Goal: Information Seeking & Learning: Learn about a topic

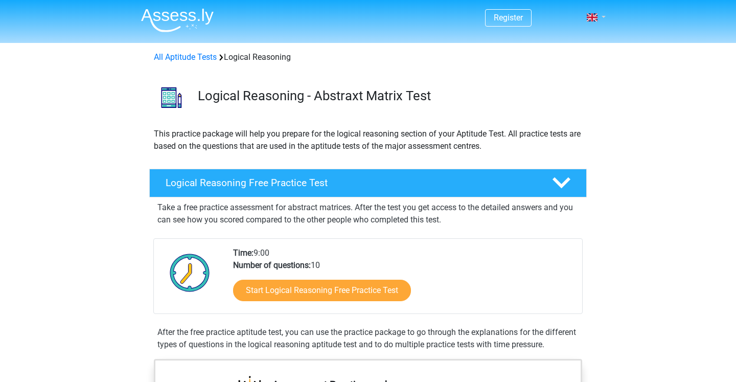
click at [591, 16] on span at bounding box center [591, 17] width 11 height 8
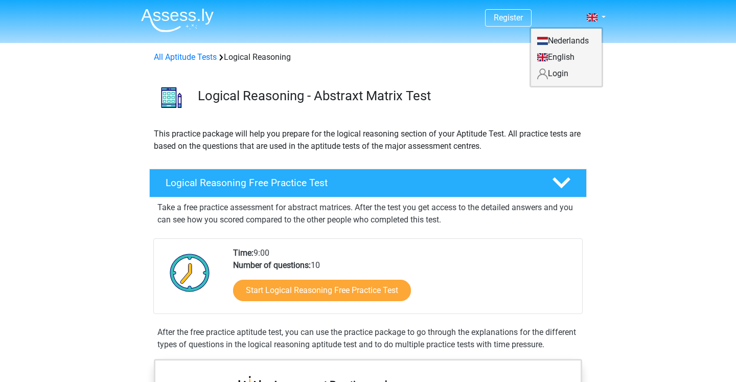
click at [427, 22] on nav "Register Nederlands English" at bounding box center [368, 18] width 470 height 33
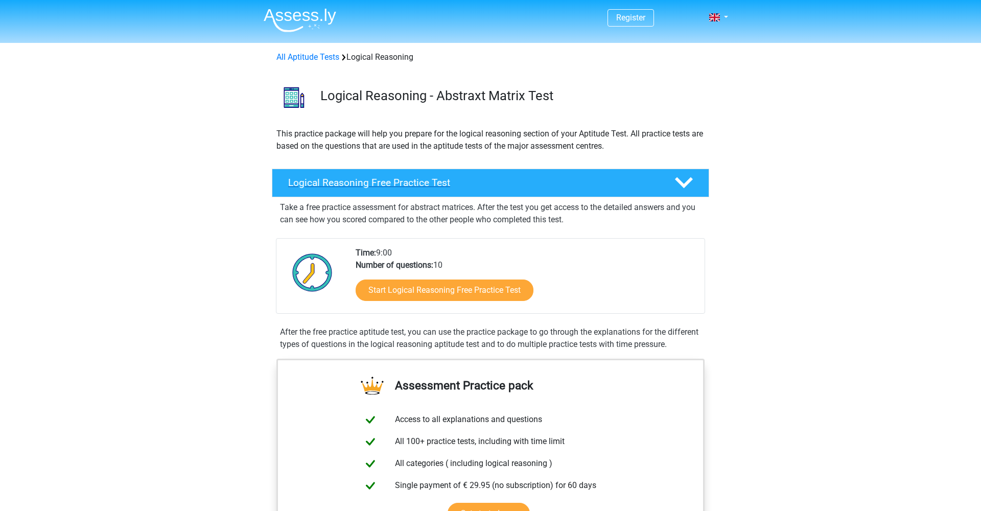
click at [689, 185] on icon at bounding box center [684, 183] width 18 height 18
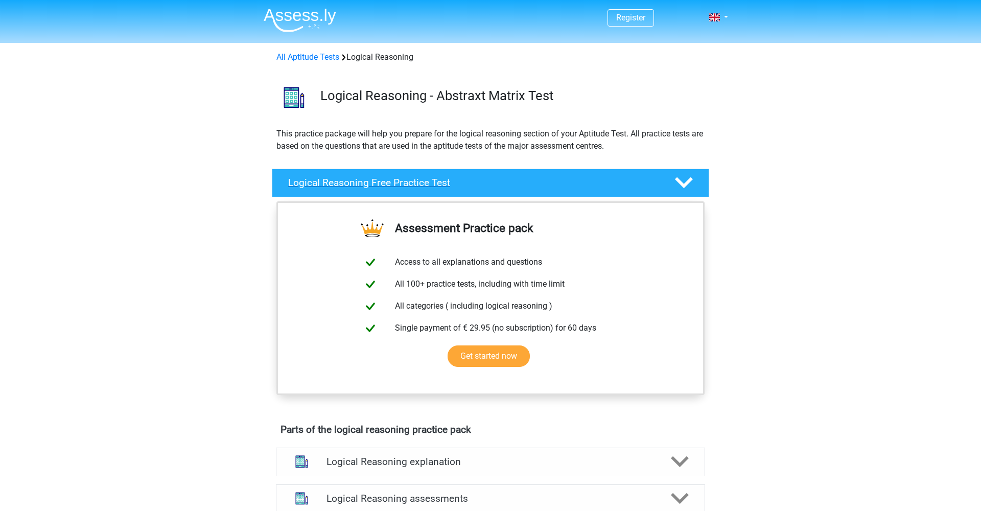
click at [689, 185] on icon at bounding box center [684, 183] width 18 height 18
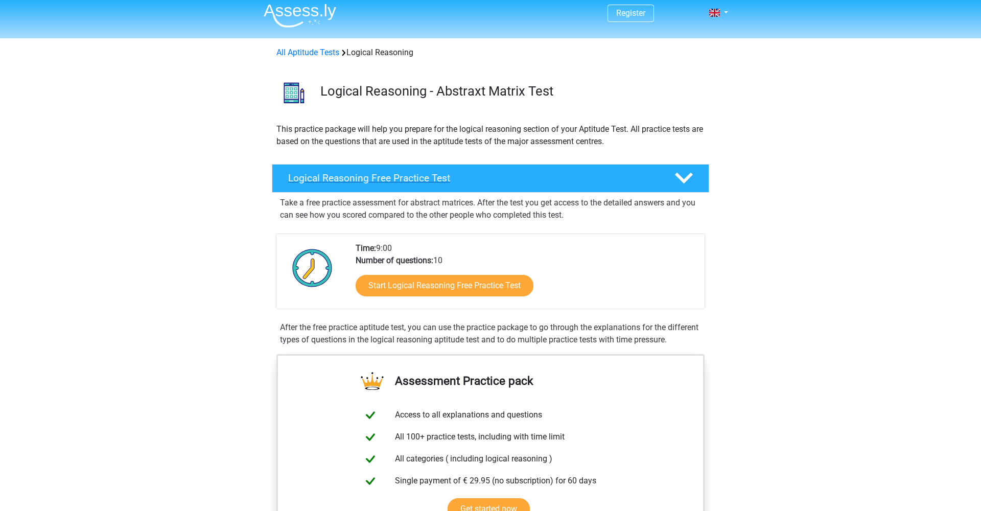
scroll to position [5, 0]
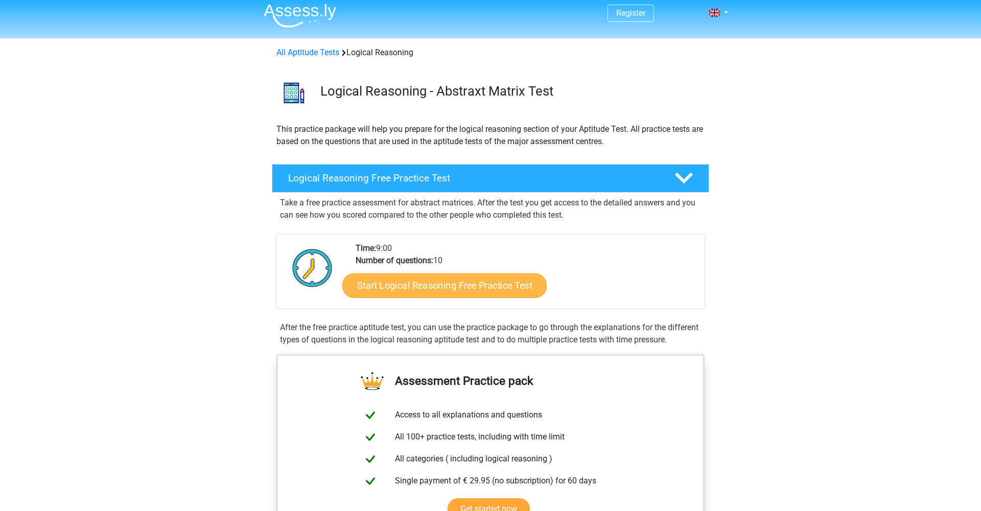
click at [442, 284] on link "Start Logical Reasoning Free Practice Test" at bounding box center [444, 285] width 204 height 25
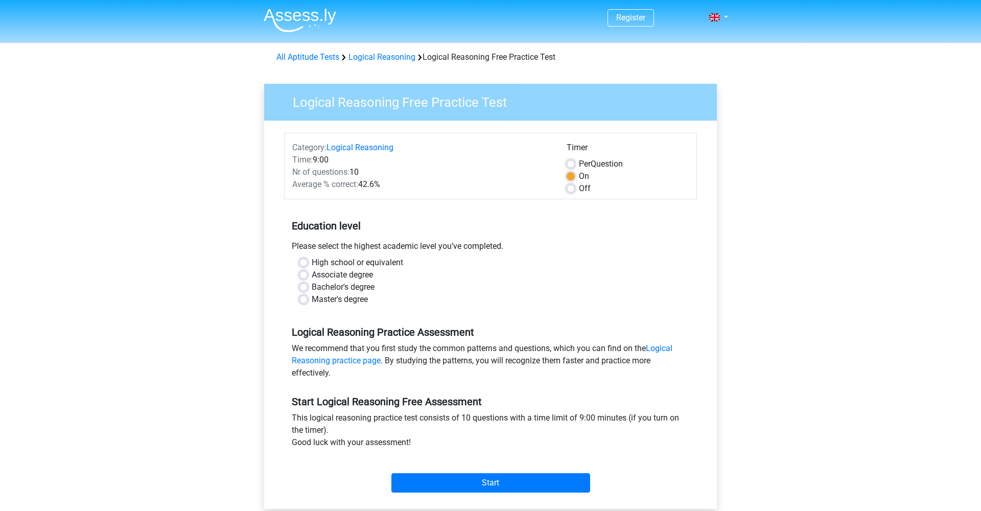
click at [312, 265] on label "High school or equivalent" at bounding box center [357, 262] width 91 height 12
click at [304, 265] on input "High school or equivalent" at bounding box center [303, 261] width 8 height 10
radio input "true"
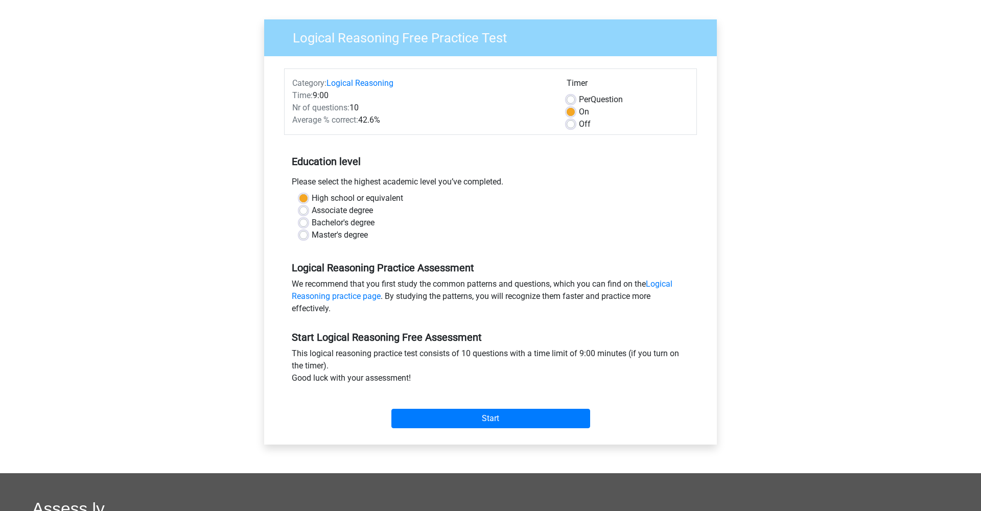
scroll to position [65, 0]
click at [361, 298] on link "Logical Reasoning practice page" at bounding box center [482, 289] width 381 height 22
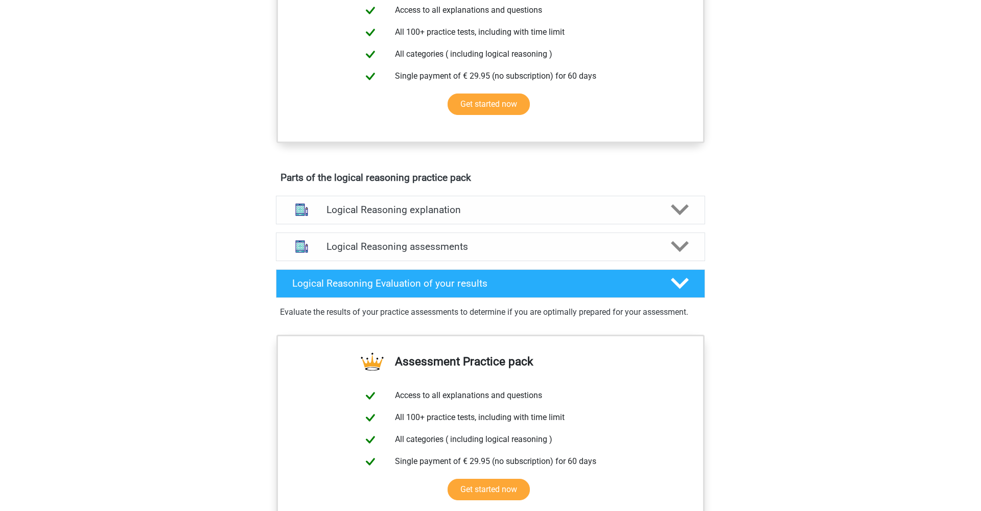
scroll to position [410, 0]
click at [685, 218] on icon at bounding box center [680, 209] width 18 height 18
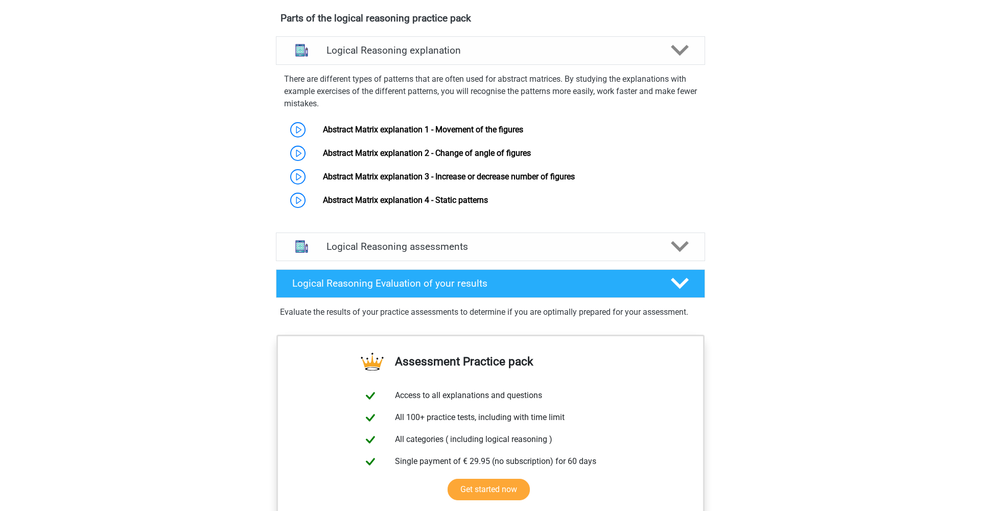
scroll to position [570, 0]
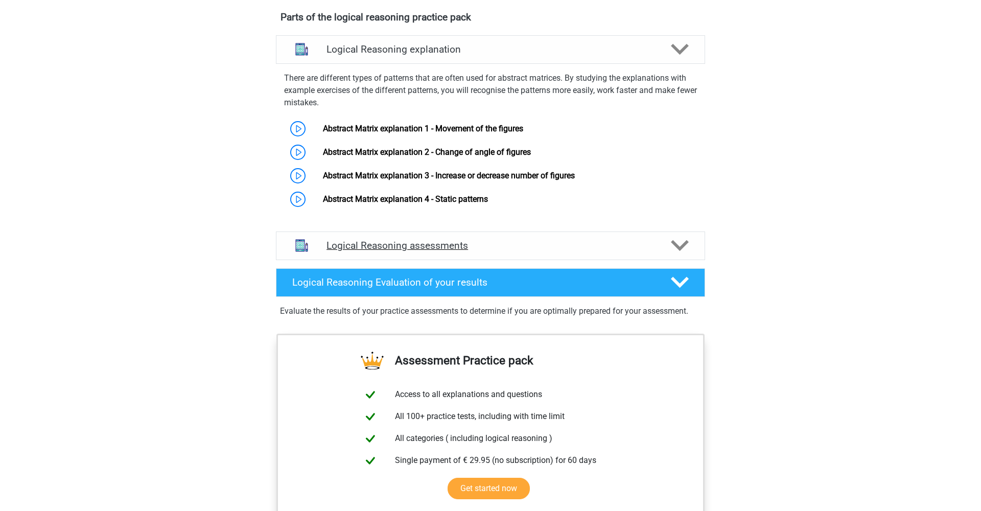
click at [676, 254] on icon at bounding box center [680, 246] width 18 height 18
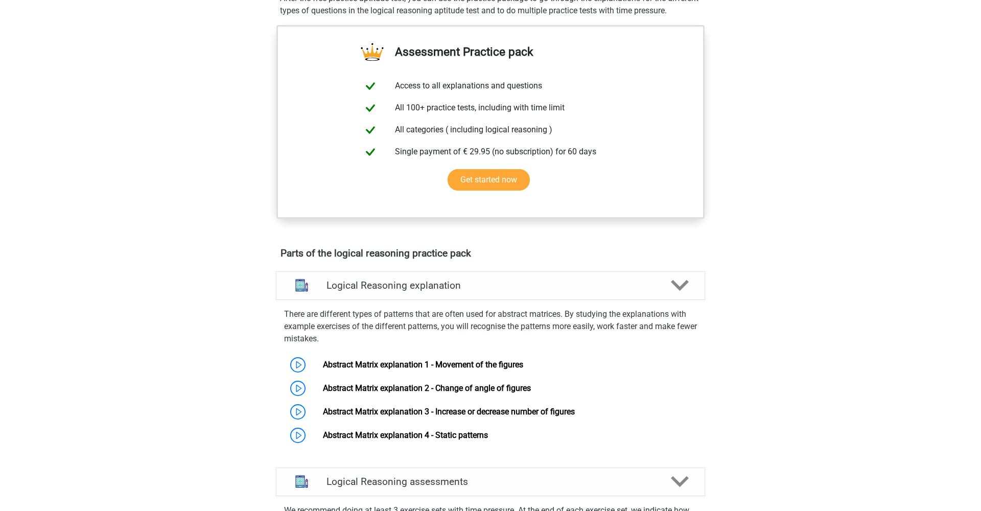
scroll to position [353, 0]
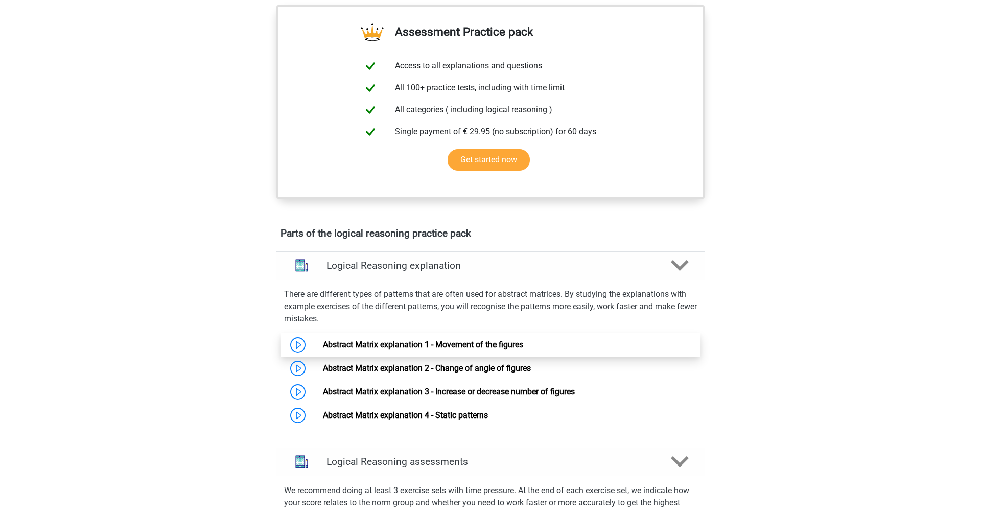
click at [447, 349] on link "Abstract Matrix explanation 1 - Movement of the figures" at bounding box center [423, 345] width 200 height 10
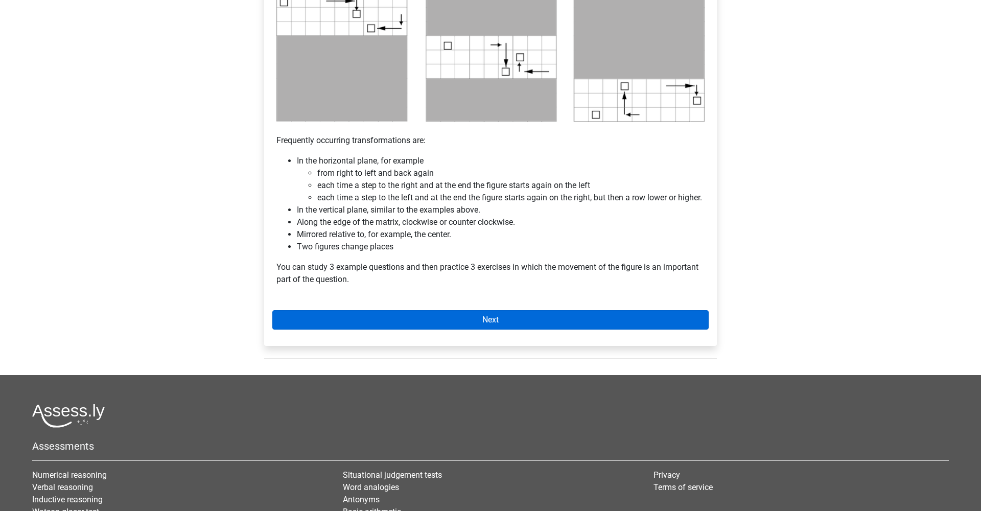
scroll to position [549, 0]
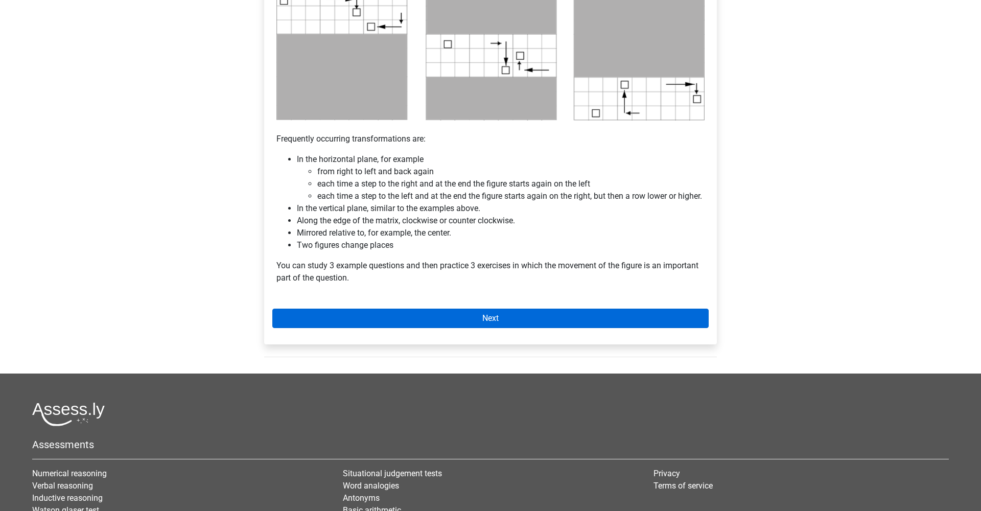
click at [496, 328] on link "Next" at bounding box center [490, 318] width 436 height 19
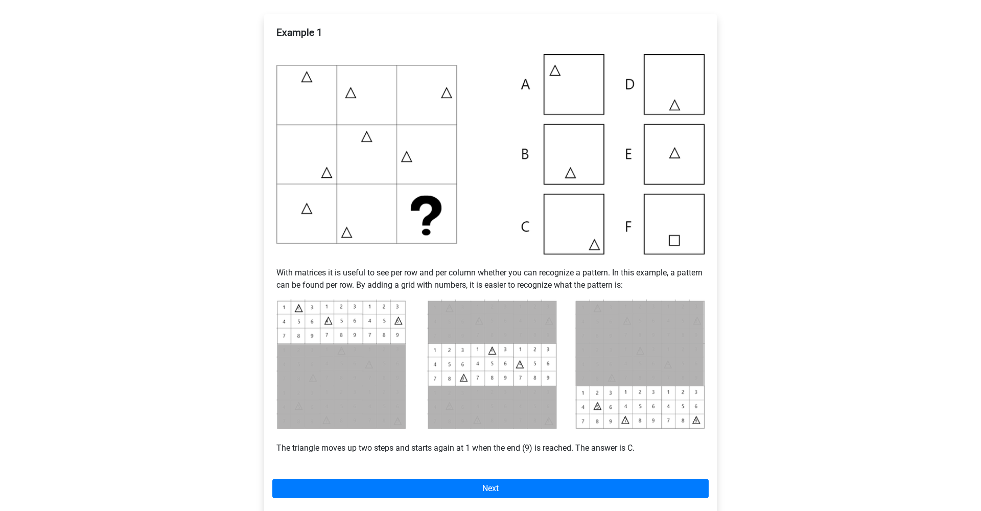
scroll to position [181, 0]
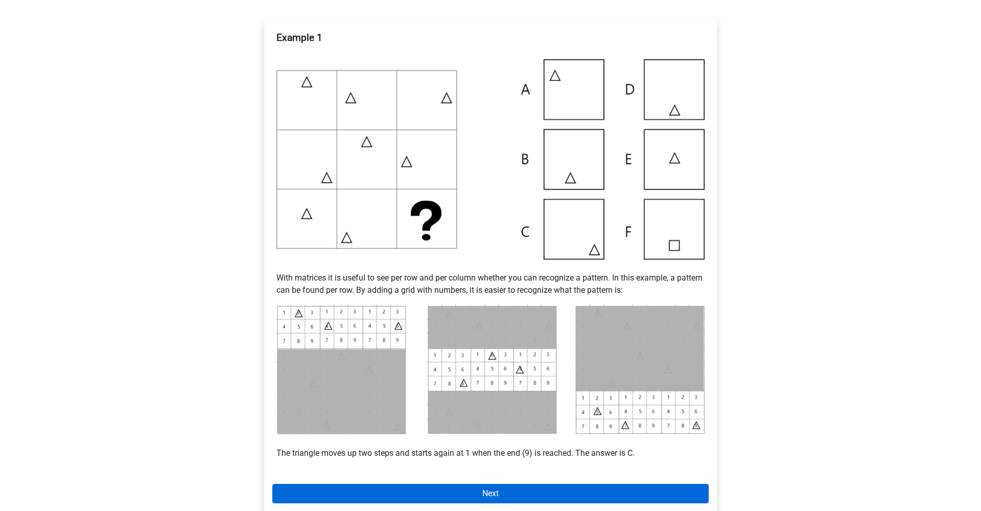
click at [494, 496] on link "Next" at bounding box center [490, 493] width 436 height 19
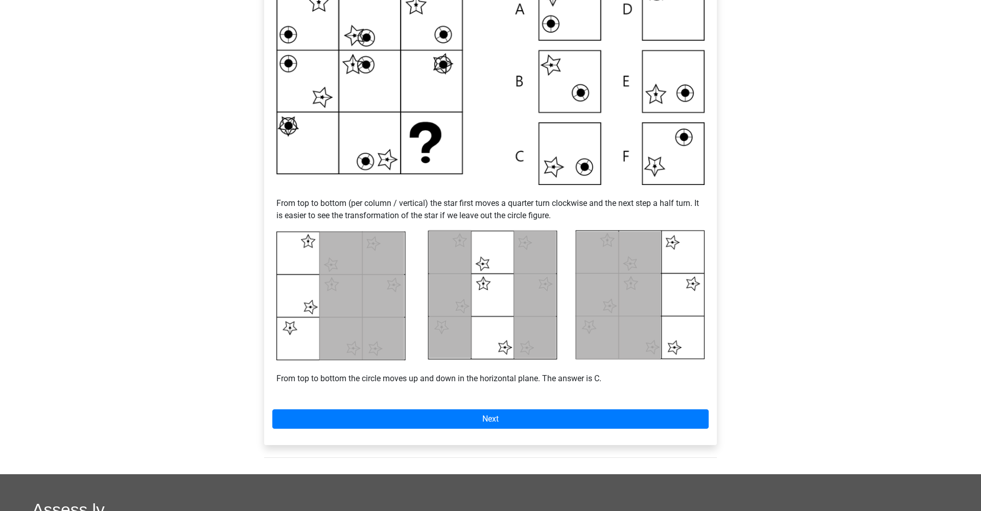
scroll to position [264, 0]
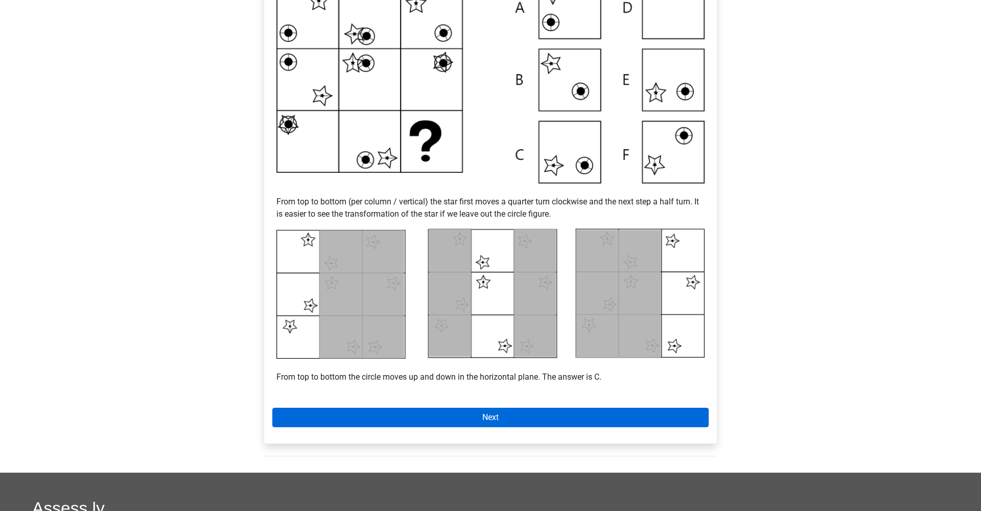
click at [483, 416] on link "Next" at bounding box center [490, 417] width 436 height 19
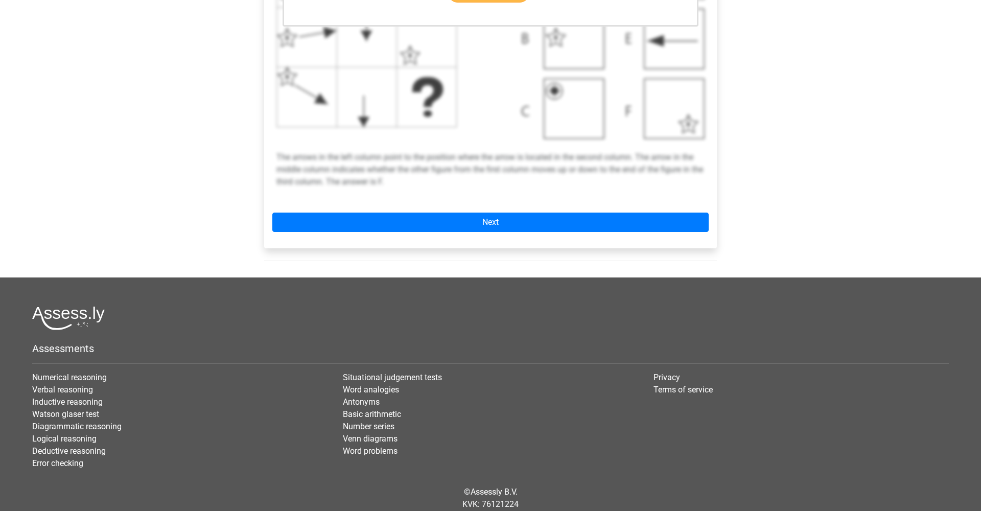
scroll to position [390, 0]
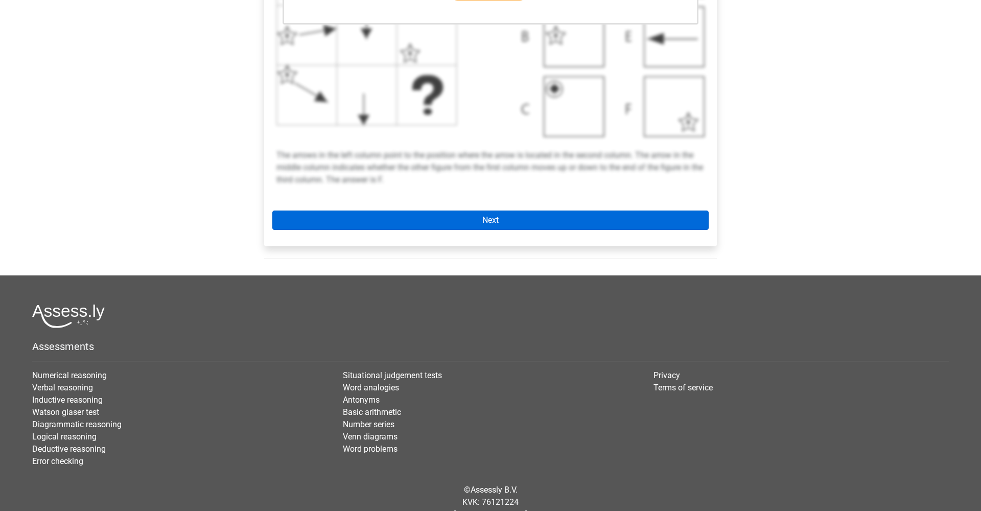
click at [499, 225] on link "Next" at bounding box center [490, 219] width 436 height 19
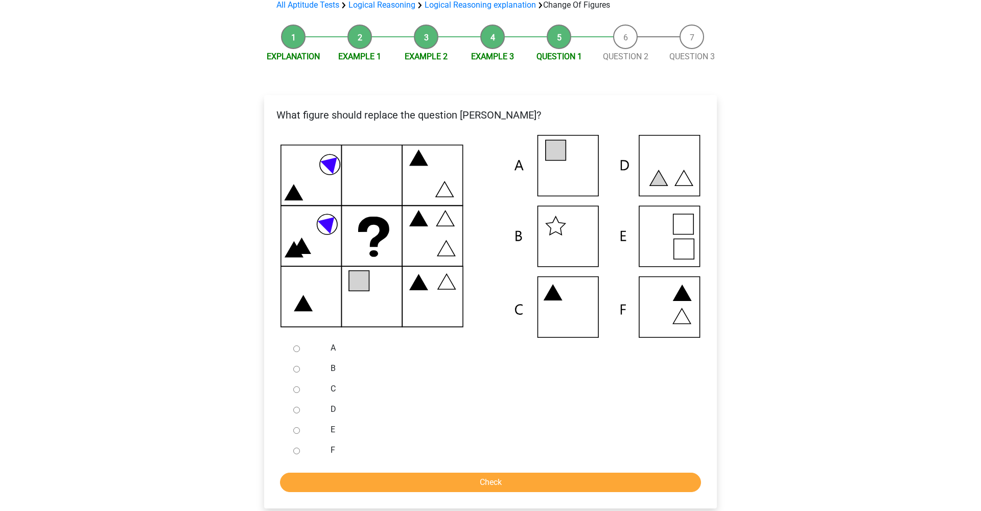
scroll to position [106, 0]
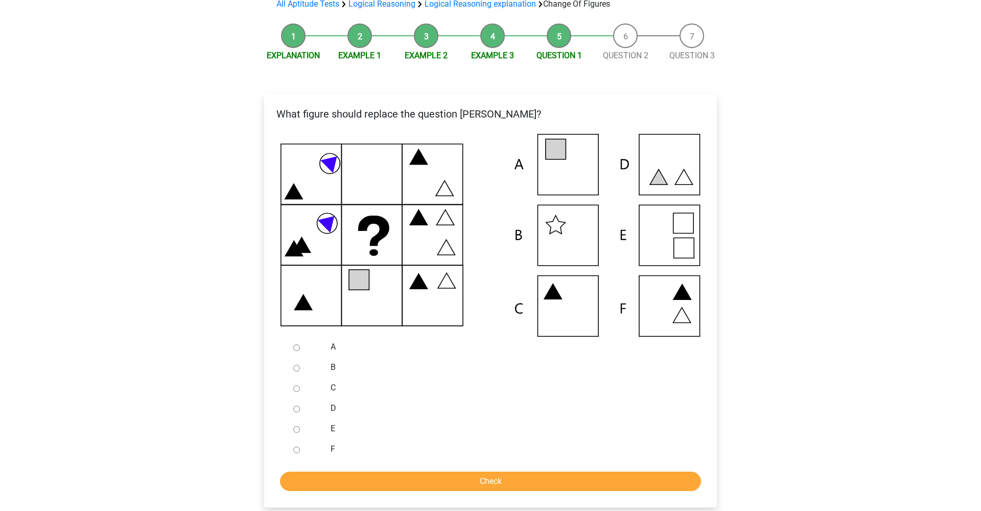
click at [299, 347] on input "A" at bounding box center [296, 347] width 7 height 7
radio input "true"
click at [413, 481] on input "Check" at bounding box center [490, 480] width 421 height 19
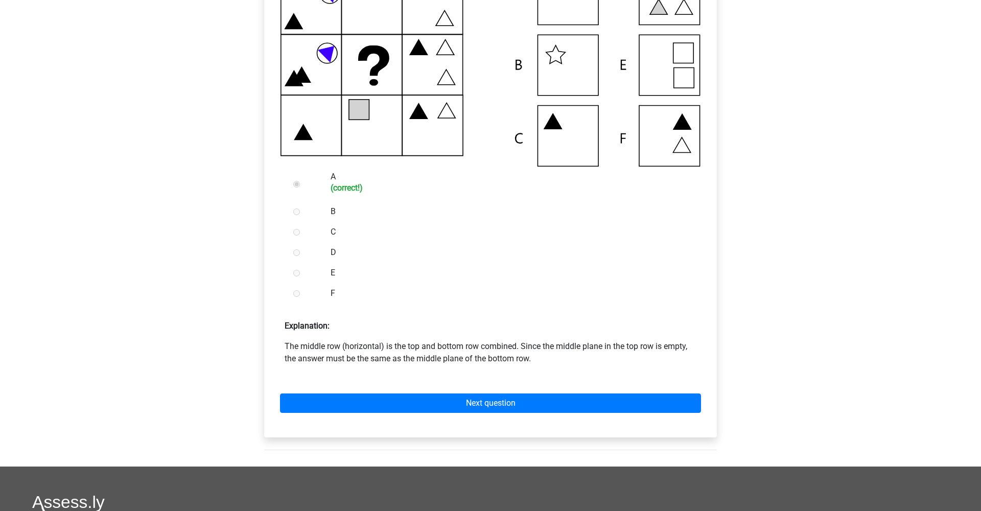
scroll to position [307, 0]
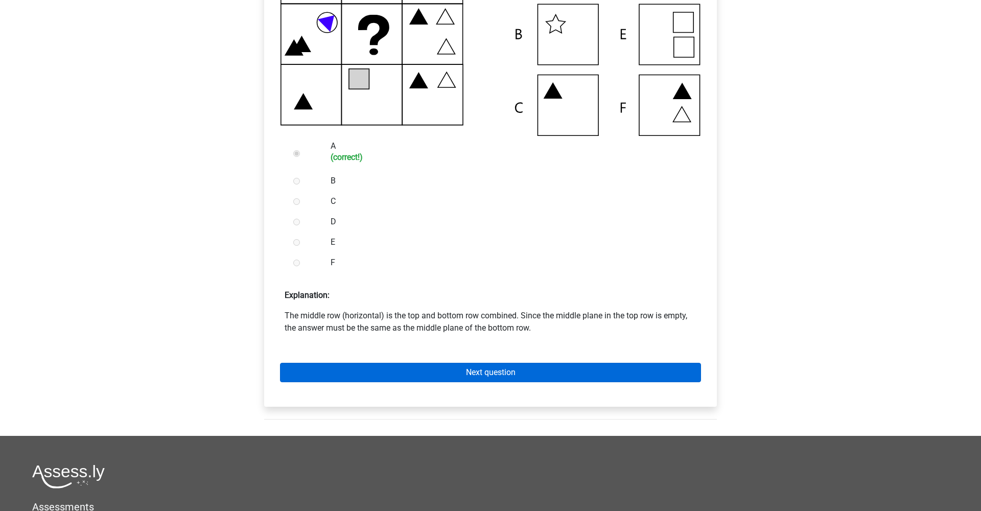
click at [507, 374] on link "Next question" at bounding box center [490, 372] width 421 height 19
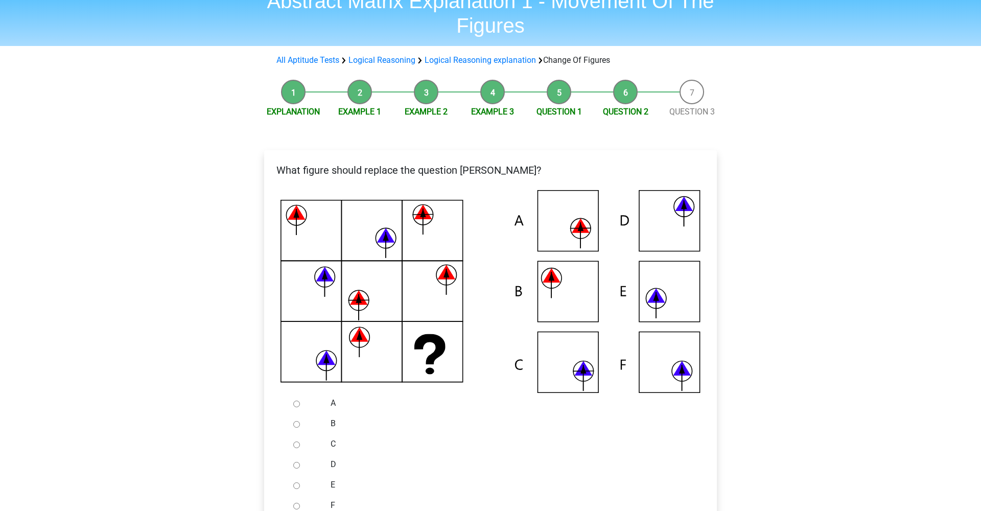
scroll to position [63, 0]
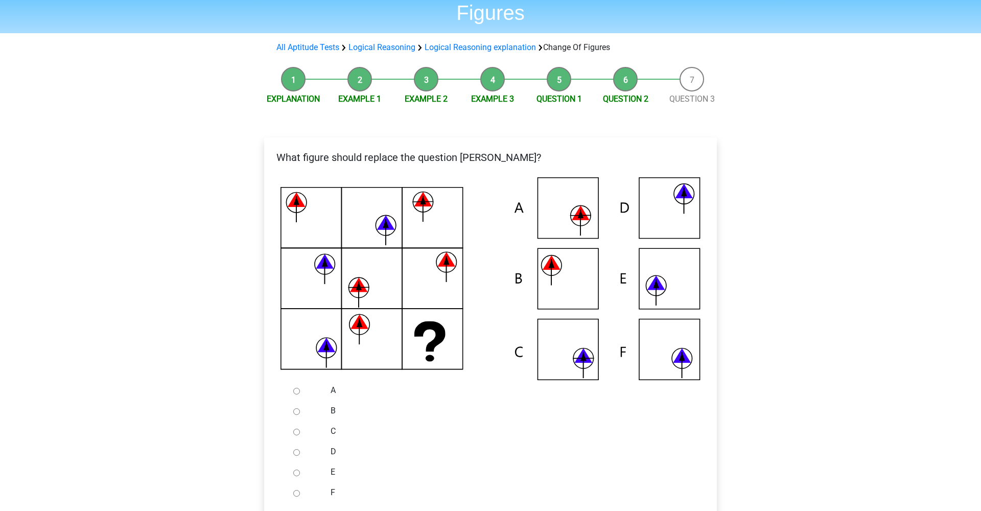
click at [296, 452] on input "D" at bounding box center [296, 452] width 7 height 7
radio input "true"
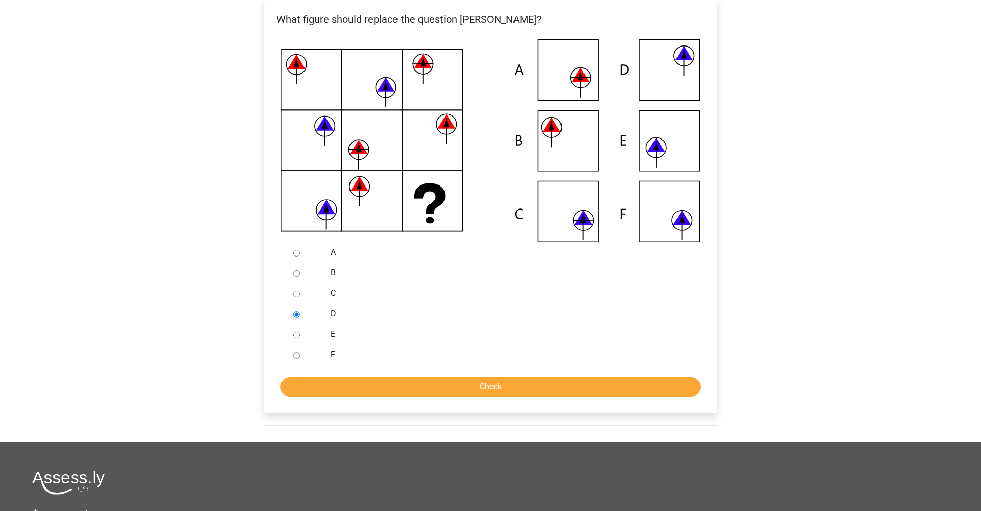
scroll to position [210, 0]
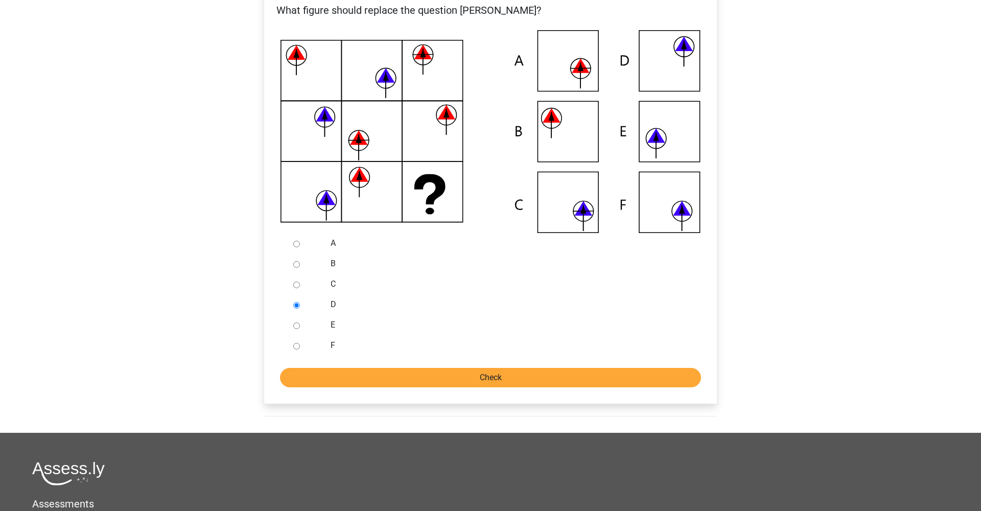
click at [490, 384] on input "Check" at bounding box center [490, 377] width 421 height 19
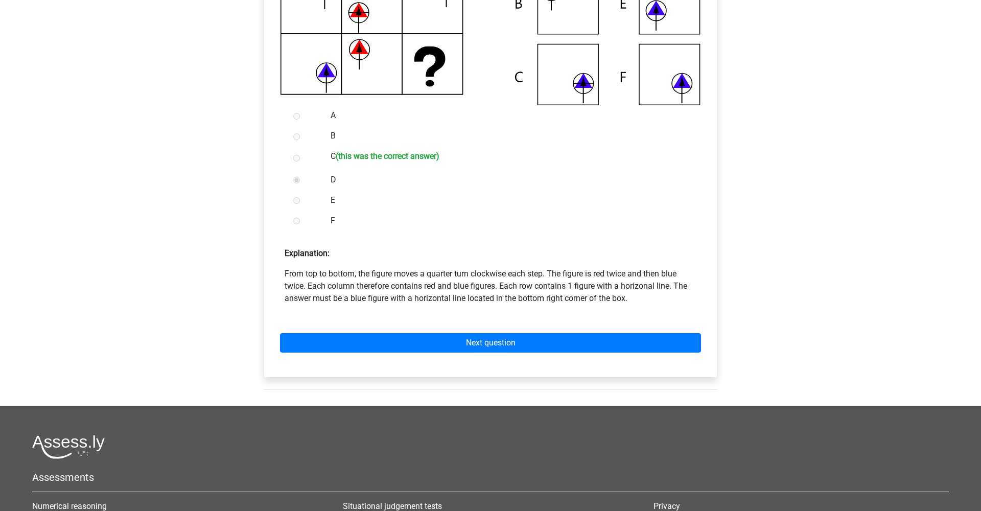
scroll to position [347, 0]
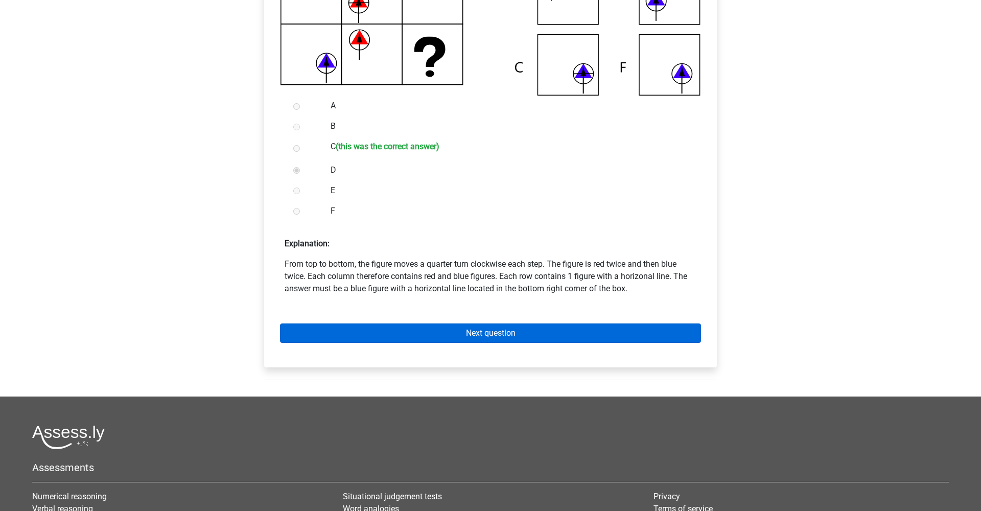
click at [501, 331] on link "Next question" at bounding box center [490, 332] width 421 height 19
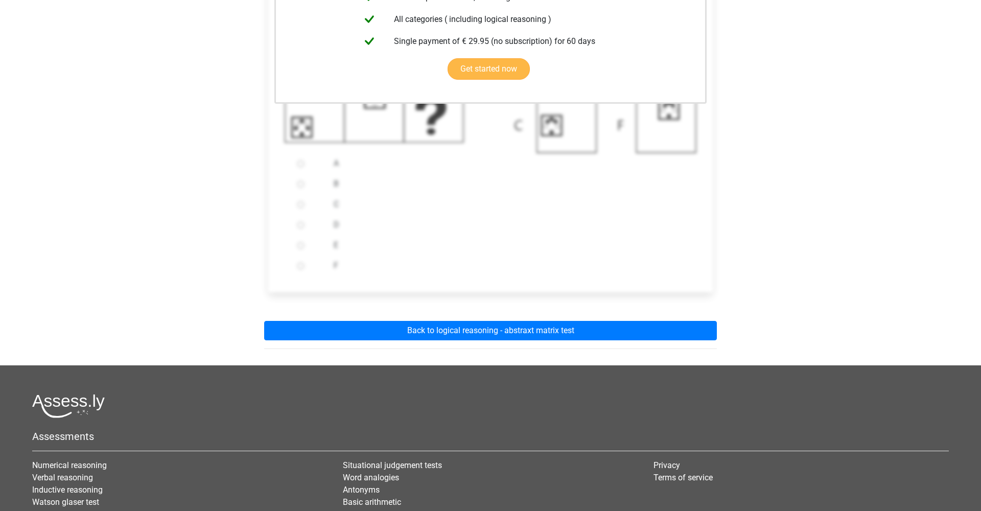
scroll to position [315, 0]
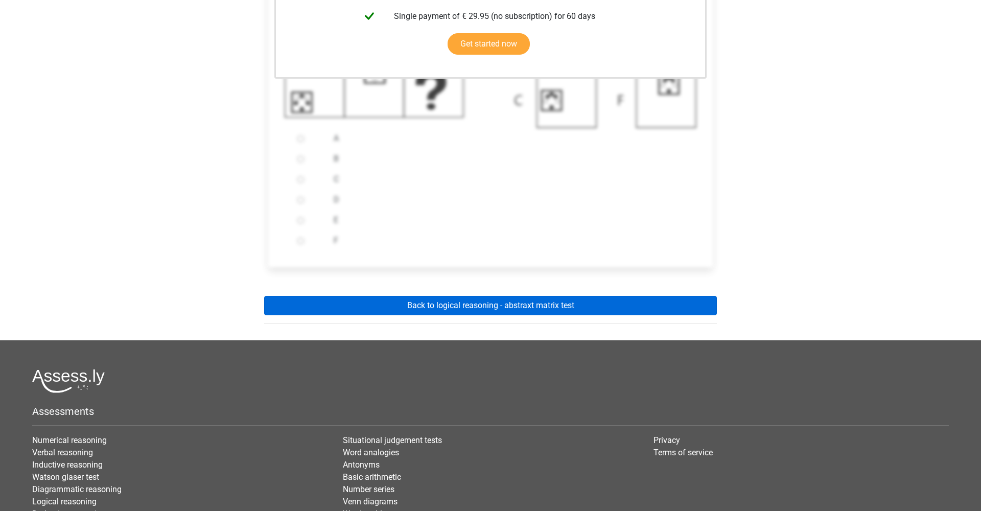
click at [502, 308] on link "Back to logical reasoning - abstraxt matrix test" at bounding box center [490, 305] width 453 height 19
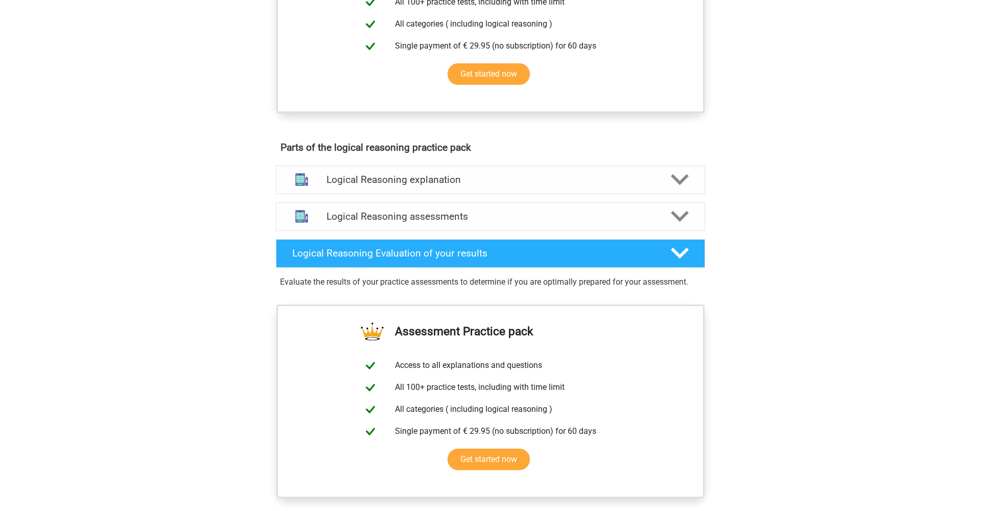
scroll to position [467, 0]
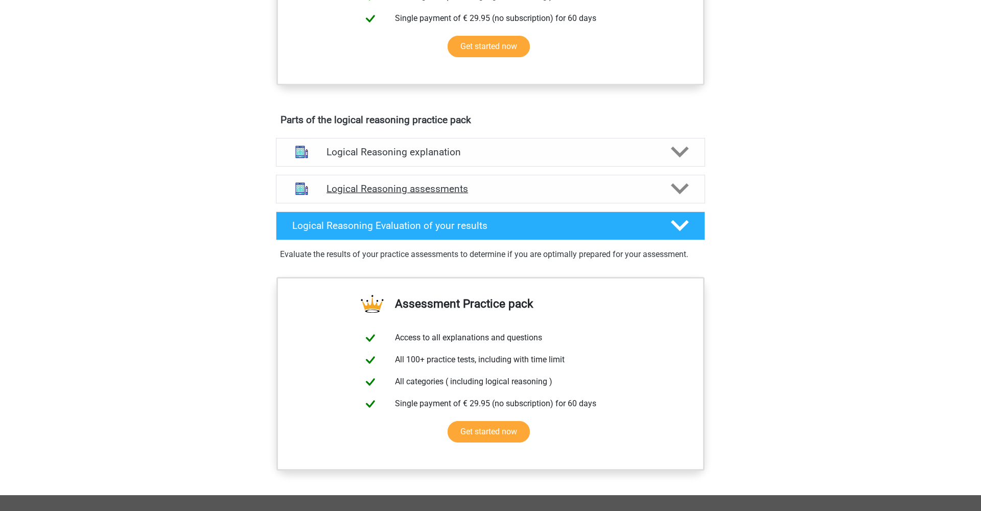
click at [678, 198] on icon at bounding box center [680, 189] width 18 height 18
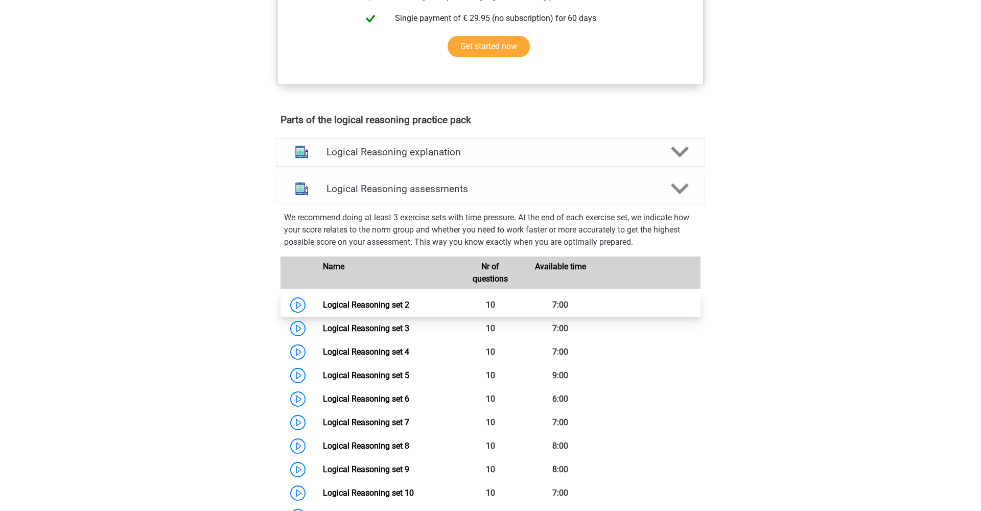
click at [391, 310] on link "Logical Reasoning set 2" at bounding box center [366, 305] width 86 height 10
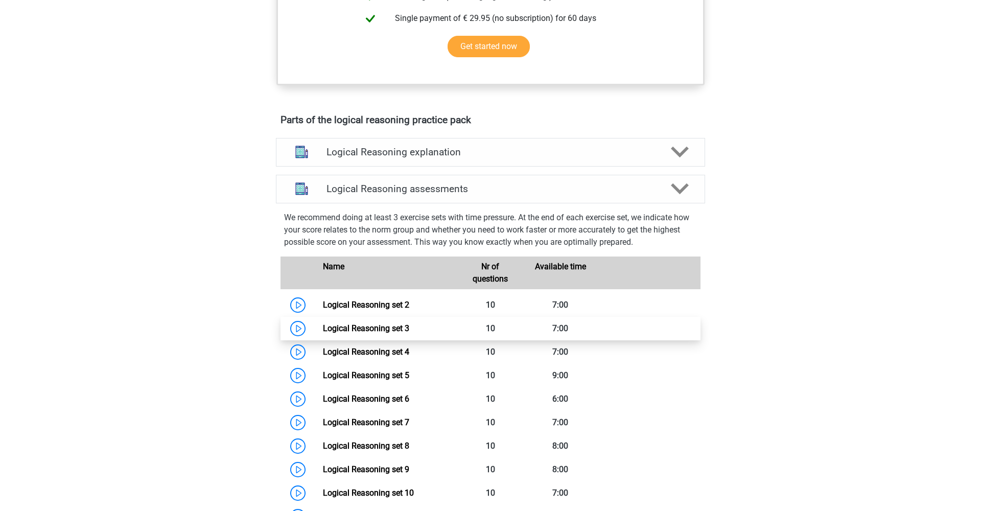
click at [323, 333] on link "Logical Reasoning set 3" at bounding box center [366, 328] width 86 height 10
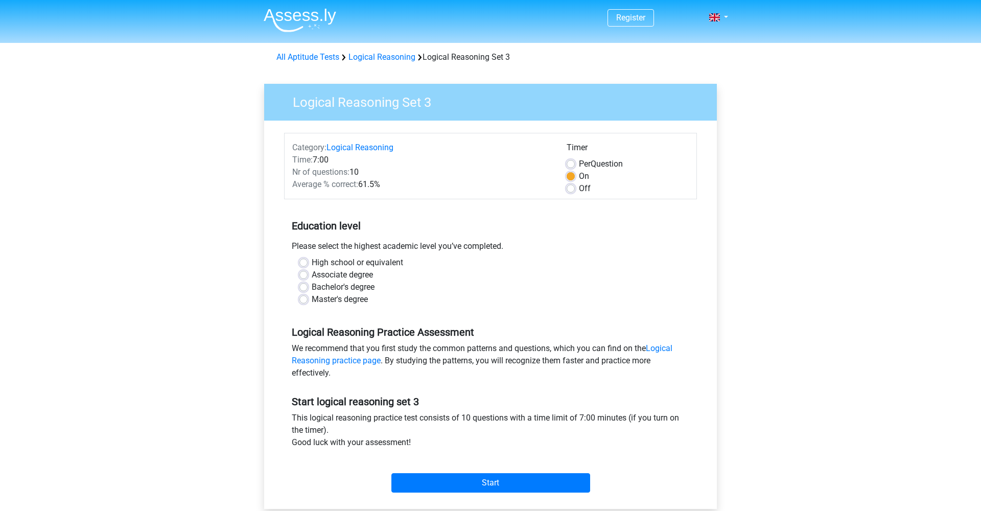
click at [312, 265] on label "High school or equivalent" at bounding box center [357, 262] width 91 height 12
click at [304, 265] on input "High school or equivalent" at bounding box center [303, 261] width 8 height 10
radio input "true"
click at [486, 477] on input "Start" at bounding box center [490, 482] width 199 height 19
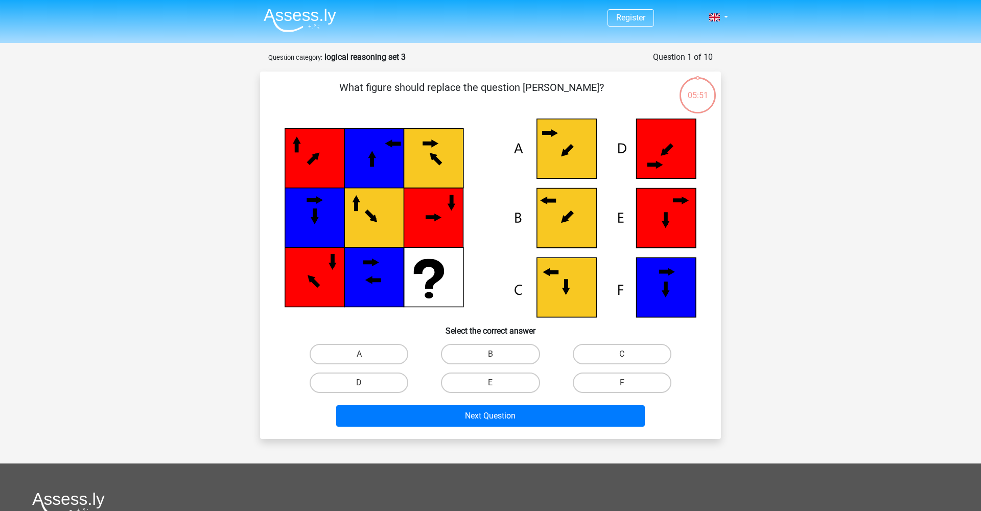
click at [559, 208] on icon at bounding box center [566, 217] width 59 height 59
drag, startPoint x: 485, startPoint y: 356, endPoint x: 492, endPoint y: 351, distance: 8.9
click at [488, 353] on label "B" at bounding box center [490, 354] width 99 height 20
click at [490, 354] on input "B" at bounding box center [493, 357] width 7 height 7
radio input "true"
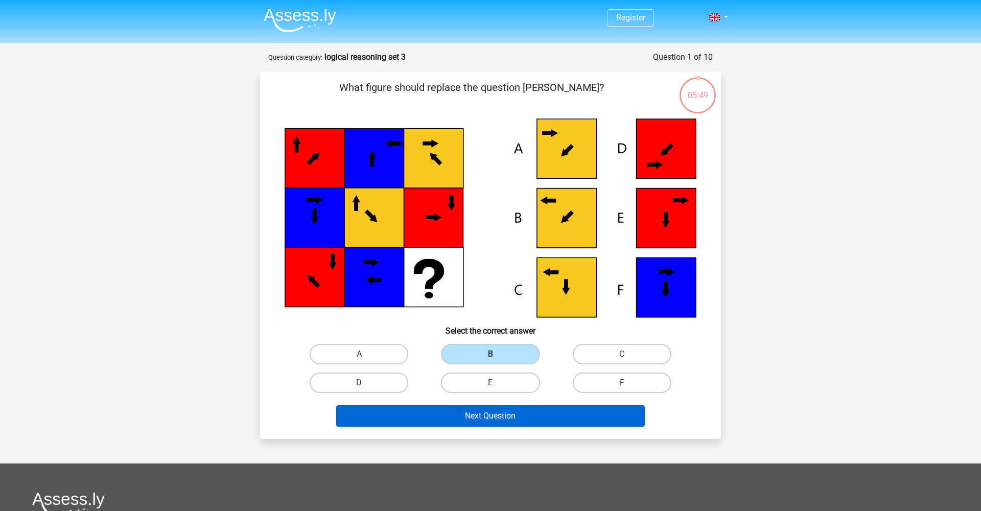
click at [499, 415] on button "Next Question" at bounding box center [490, 415] width 309 height 21
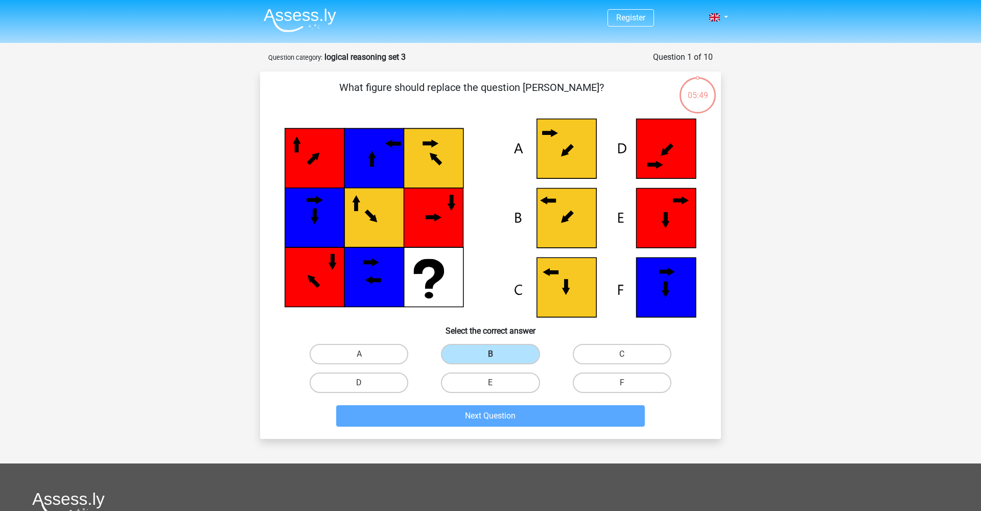
scroll to position [51, 0]
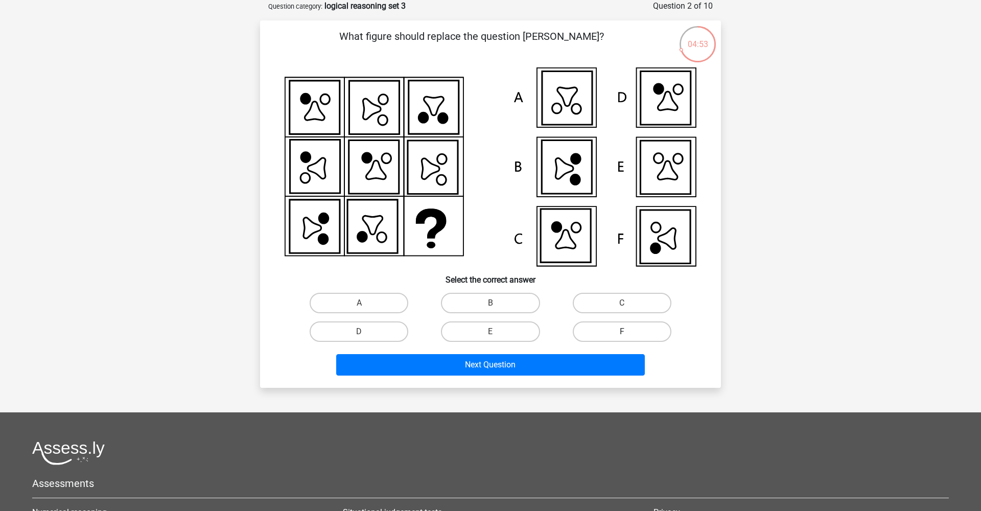
click at [619, 330] on label "F" at bounding box center [622, 331] width 99 height 20
click at [622, 332] on input "F" at bounding box center [625, 335] width 7 height 7
radio input "true"
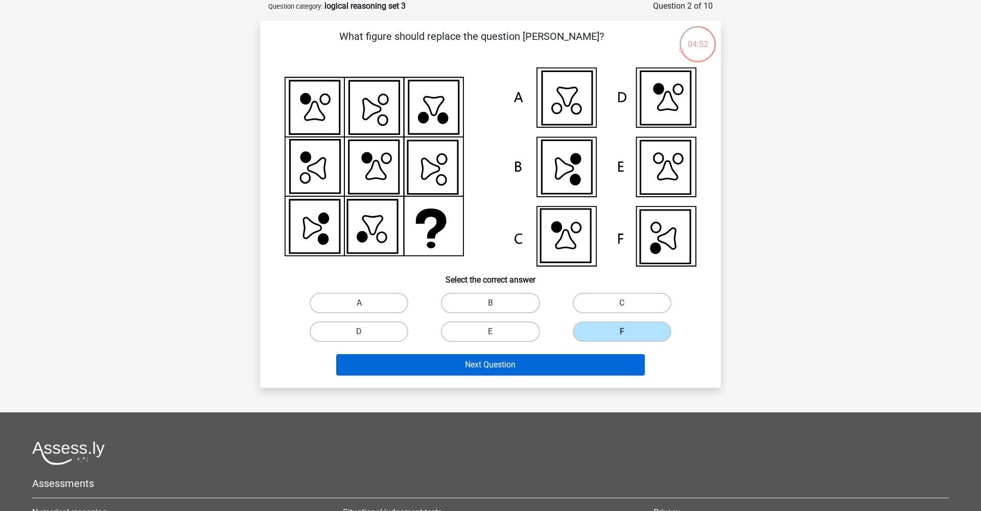
click at [523, 370] on button "Next Question" at bounding box center [490, 364] width 309 height 21
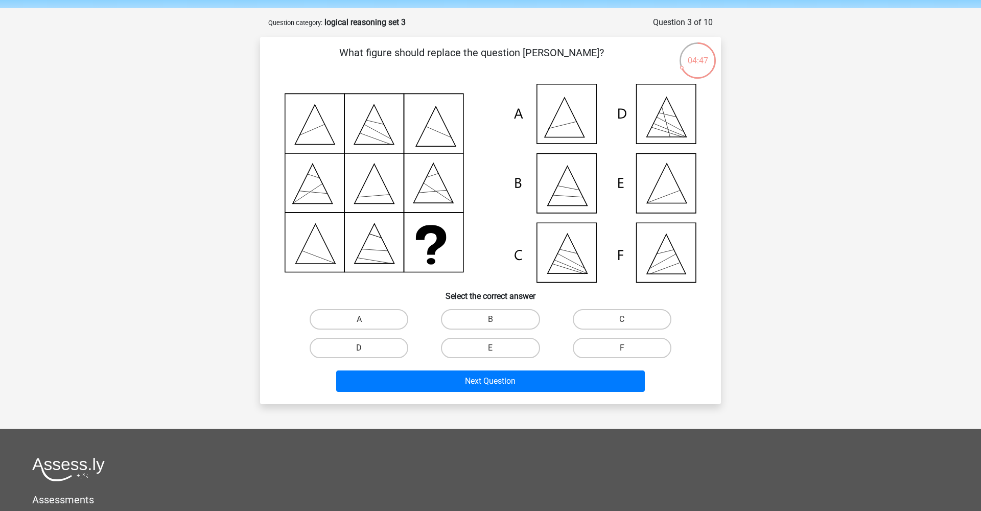
scroll to position [35, 0]
click at [508, 346] on label "E" at bounding box center [490, 348] width 99 height 20
click at [497, 348] on input "E" at bounding box center [493, 351] width 7 height 7
radio input "true"
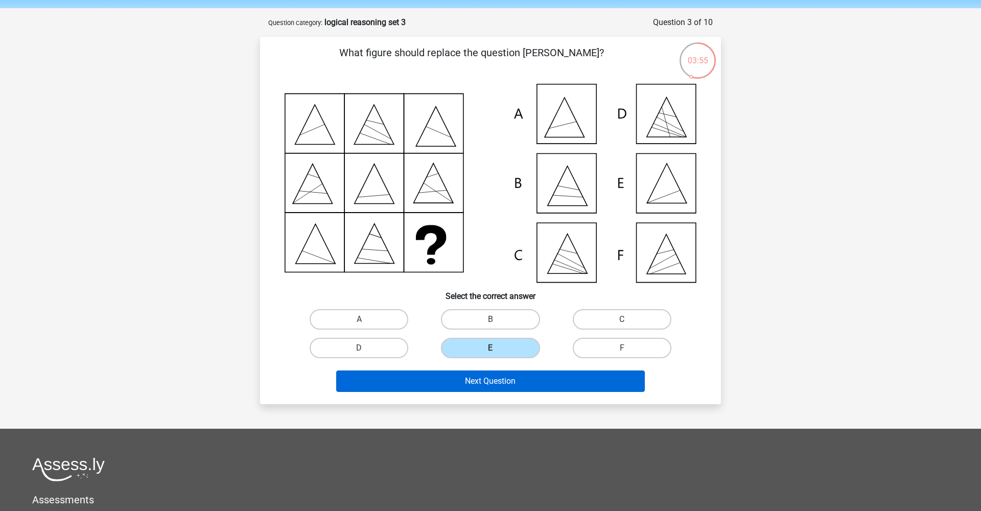
click at [506, 380] on button "Next Question" at bounding box center [490, 380] width 309 height 21
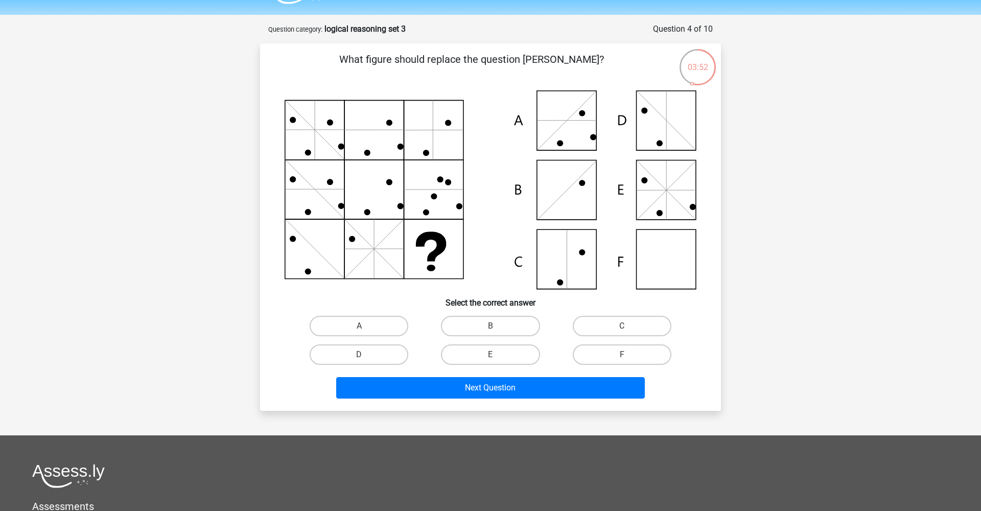
scroll to position [28, 0]
click at [659, 254] on icon at bounding box center [491, 189] width 412 height 199
click at [618, 350] on label "F" at bounding box center [622, 354] width 99 height 20
click at [622, 354] on input "F" at bounding box center [625, 357] width 7 height 7
radio input "true"
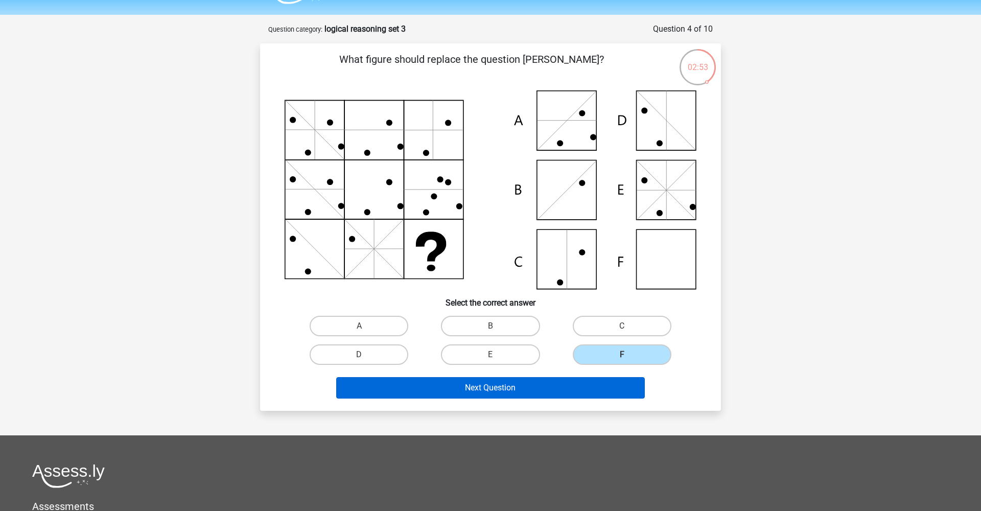
click at [570, 383] on button "Next Question" at bounding box center [490, 387] width 309 height 21
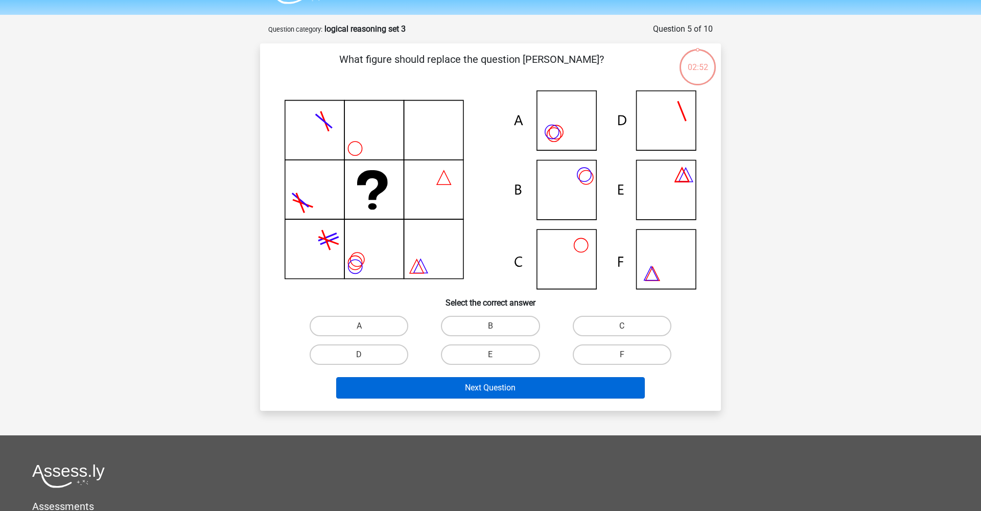
scroll to position [51, 0]
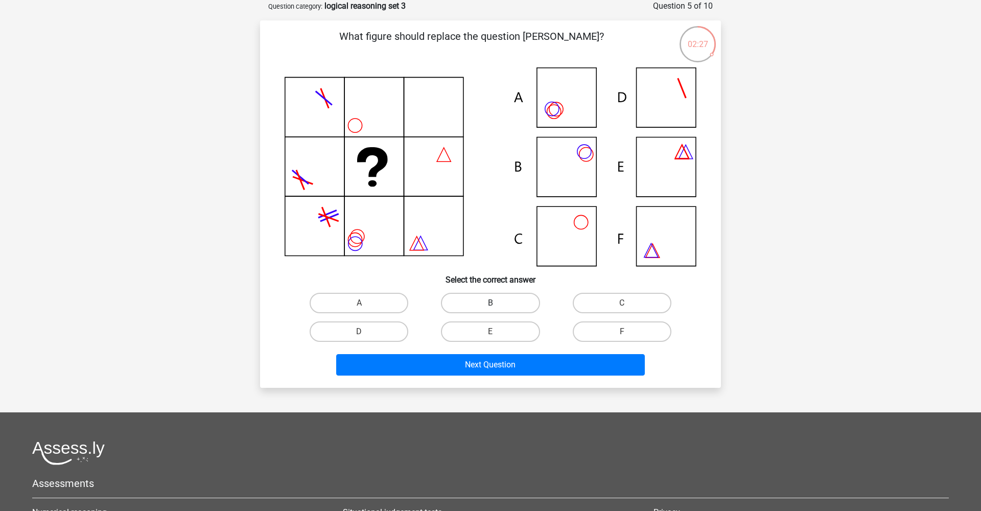
click at [460, 298] on label "B" at bounding box center [490, 303] width 99 height 20
click at [490, 303] on input "B" at bounding box center [493, 306] width 7 height 7
radio input "true"
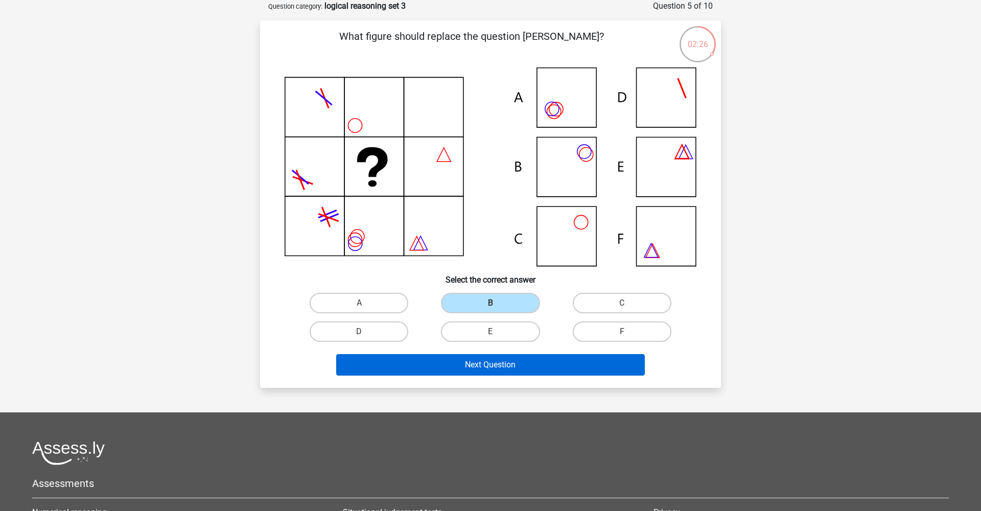
click at [490, 361] on button "Next Question" at bounding box center [490, 364] width 309 height 21
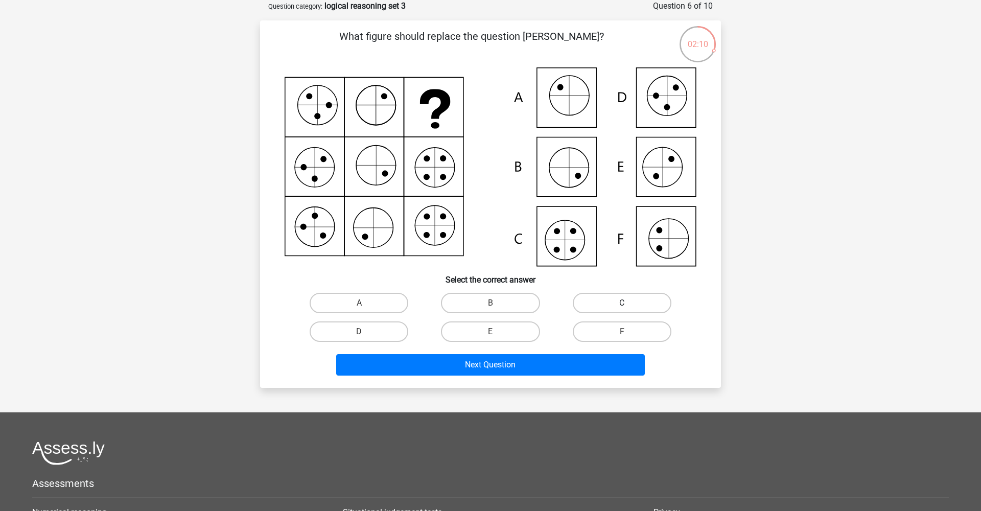
click at [611, 304] on label "C" at bounding box center [622, 303] width 99 height 20
click at [622, 304] on input "C" at bounding box center [625, 306] width 7 height 7
radio input "true"
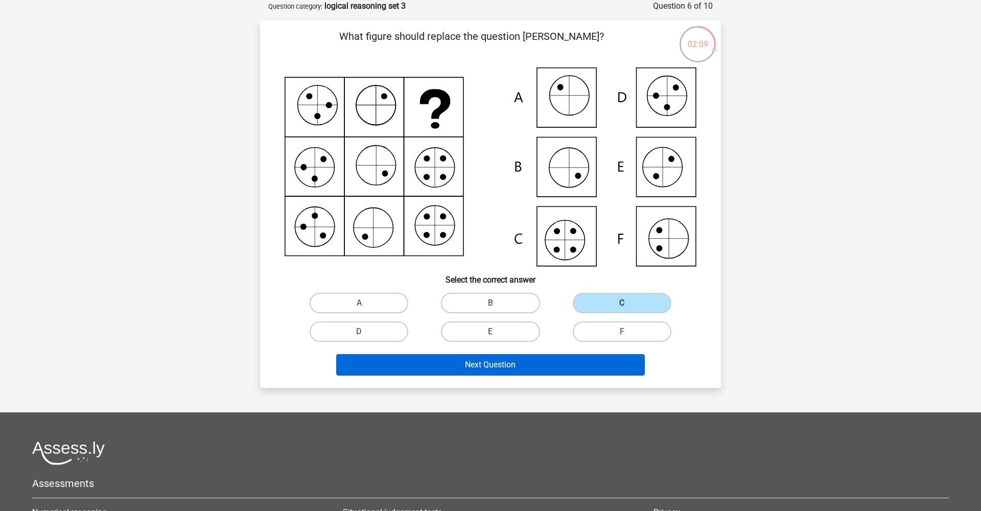
click at [560, 362] on button "Next Question" at bounding box center [490, 364] width 309 height 21
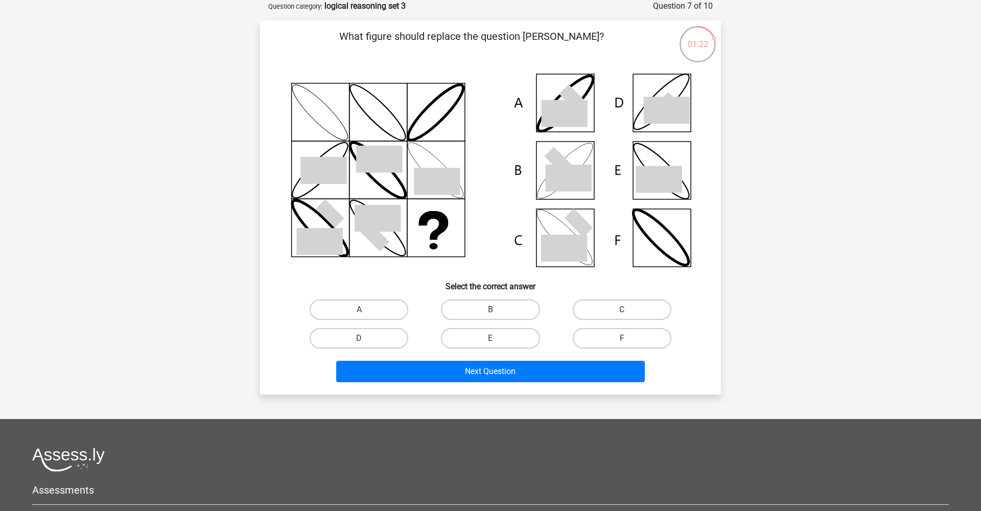
click at [495, 312] on input "B" at bounding box center [493, 313] width 7 height 7
radio input "true"
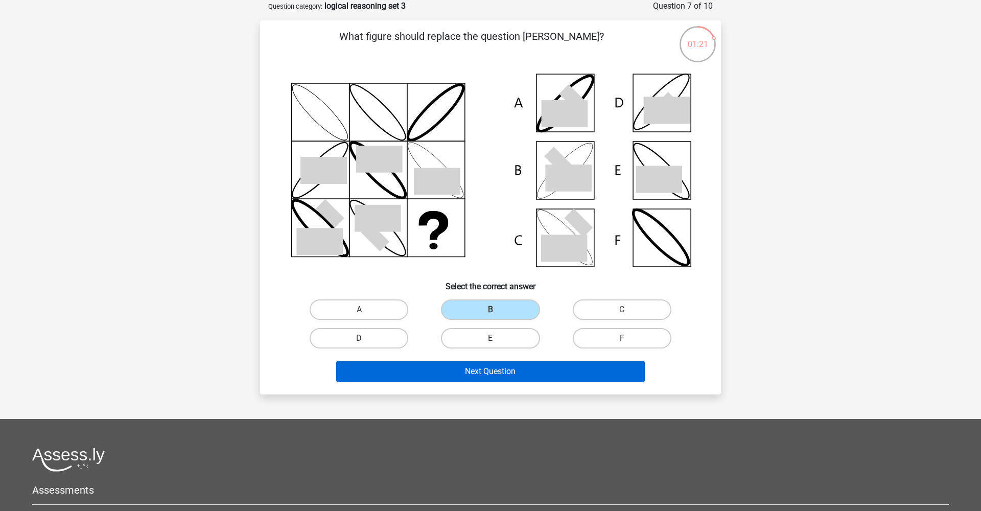
click at [489, 370] on button "Next Question" at bounding box center [490, 371] width 309 height 21
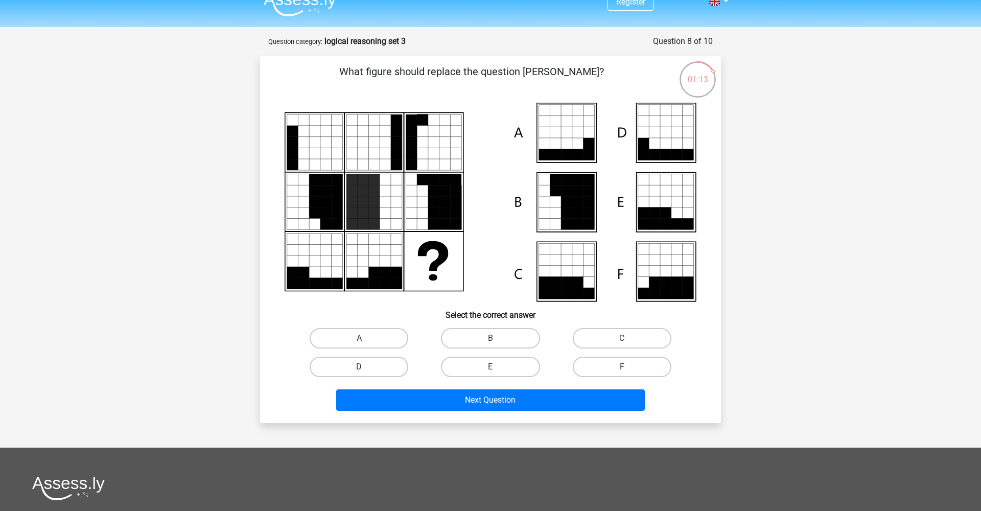
scroll to position [14, 0]
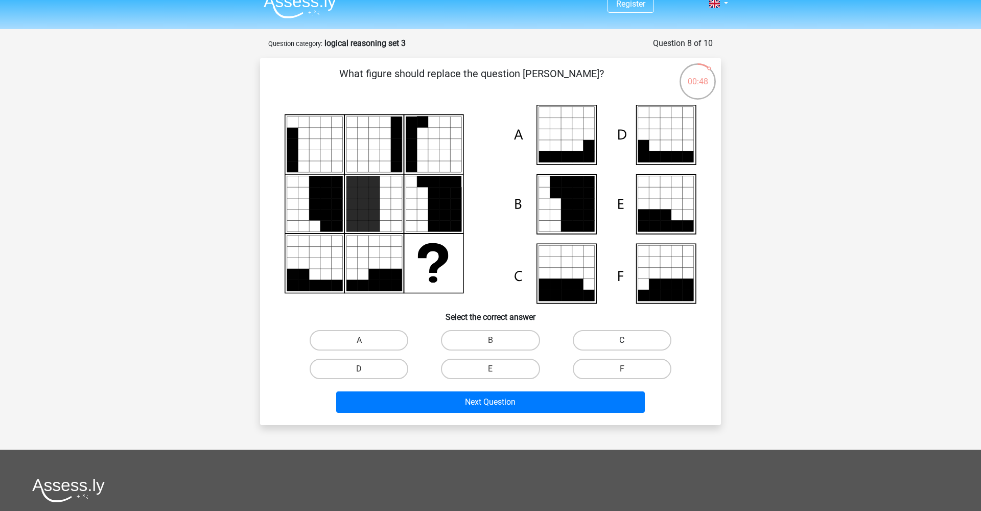
click at [595, 345] on label "C" at bounding box center [622, 340] width 99 height 20
click at [622, 345] on input "C" at bounding box center [625, 343] width 7 height 7
radio input "true"
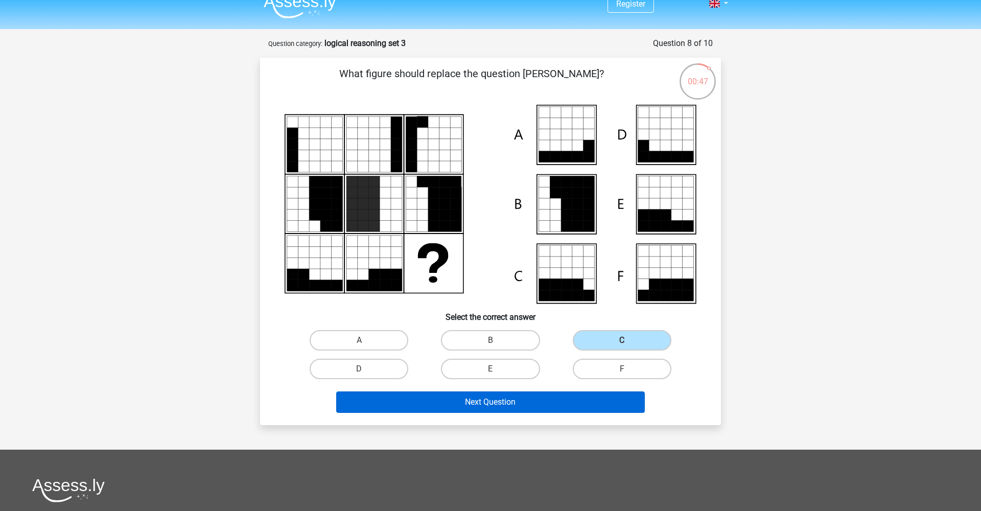
click at [536, 399] on button "Next Question" at bounding box center [490, 401] width 309 height 21
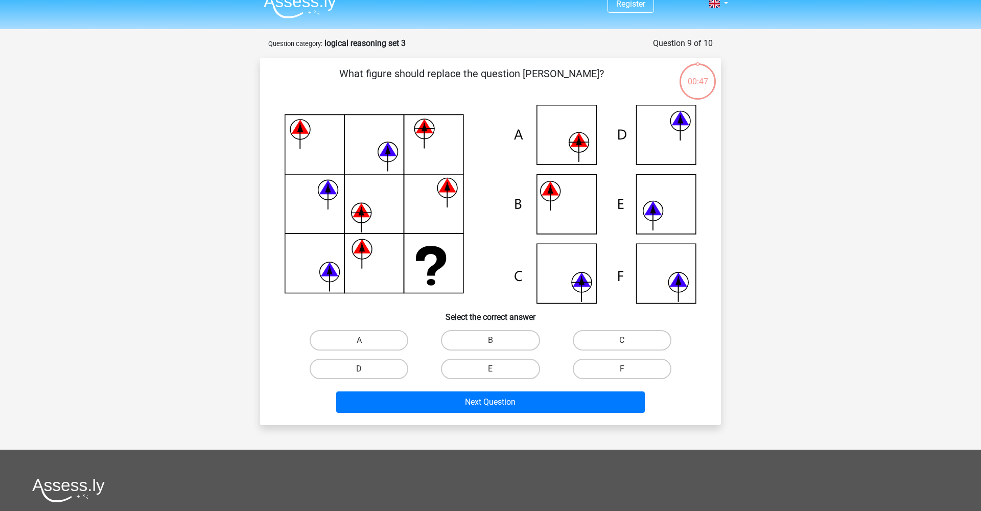
scroll to position [51, 0]
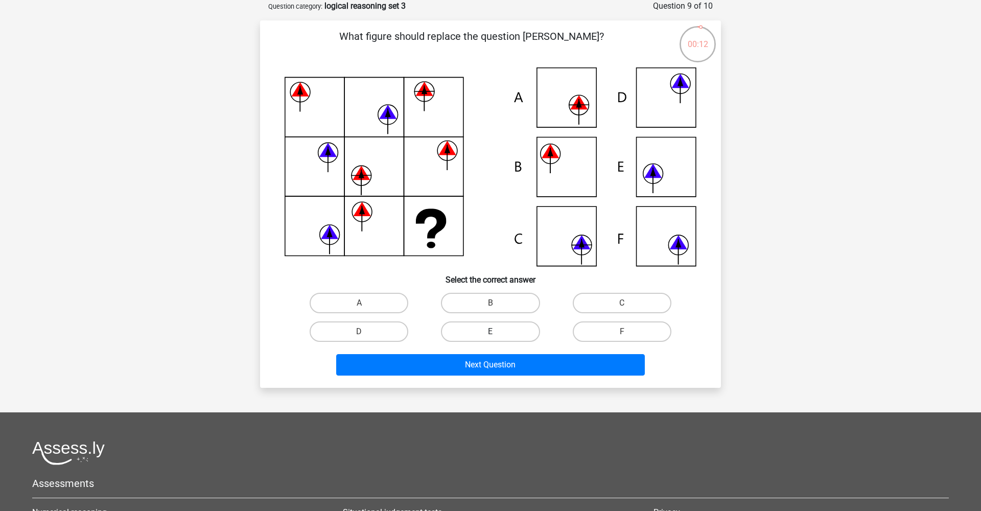
click at [500, 332] on label "E" at bounding box center [490, 331] width 99 height 20
click at [497, 332] on input "E" at bounding box center [493, 335] width 7 height 7
radio input "true"
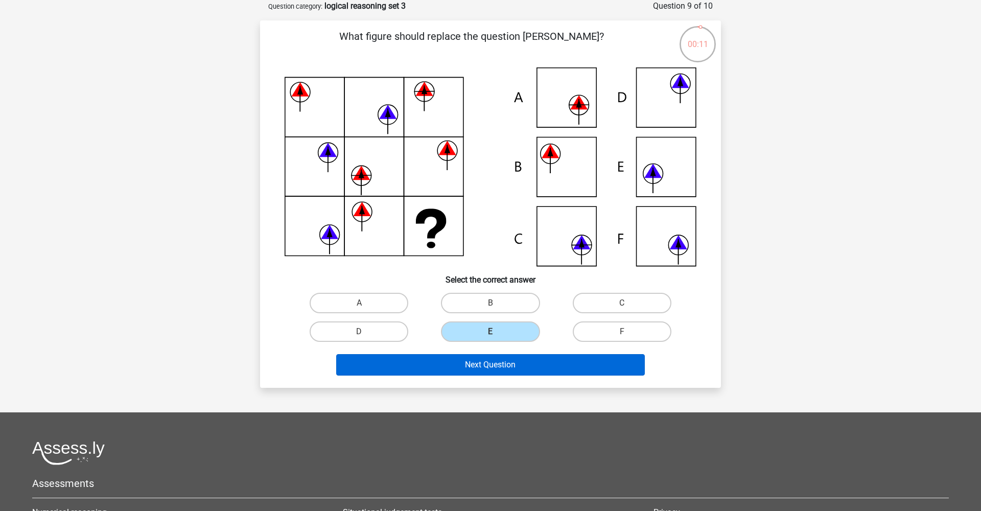
click at [481, 368] on button "Next Question" at bounding box center [490, 364] width 309 height 21
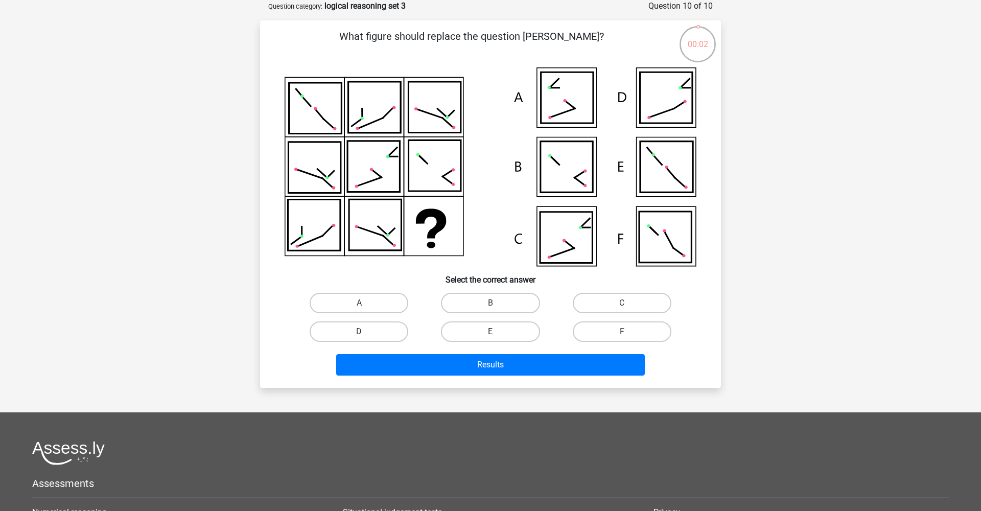
click at [475, 334] on label "E" at bounding box center [490, 331] width 99 height 20
click at [490, 334] on input "E" at bounding box center [493, 335] width 7 height 7
radio input "true"
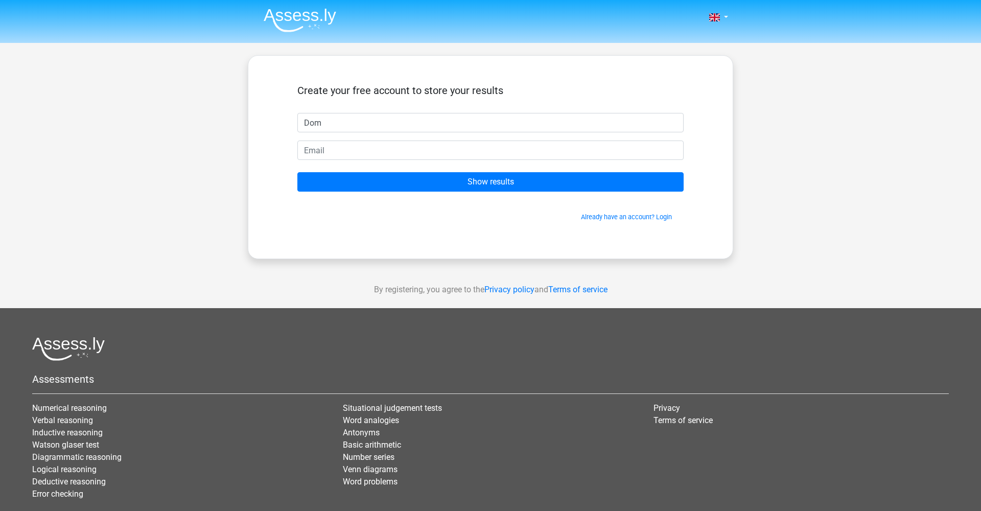
type input "Dom"
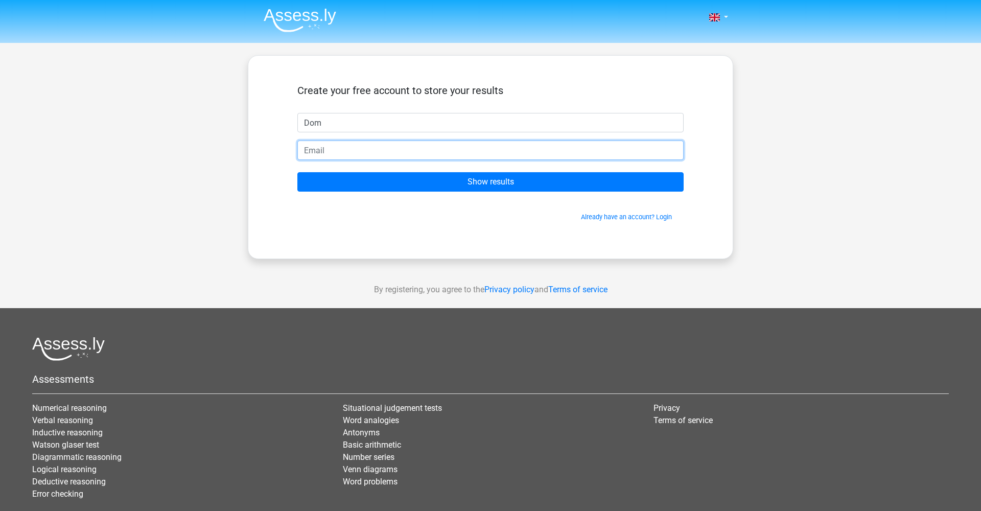
type input "E"
type input "d"
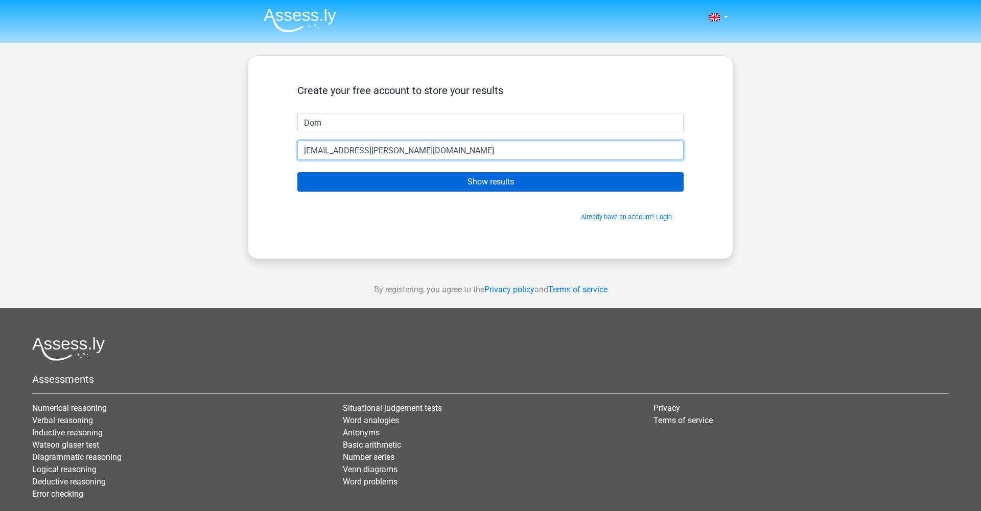
type input "[EMAIL_ADDRESS][PERSON_NAME][DOMAIN_NAME]"
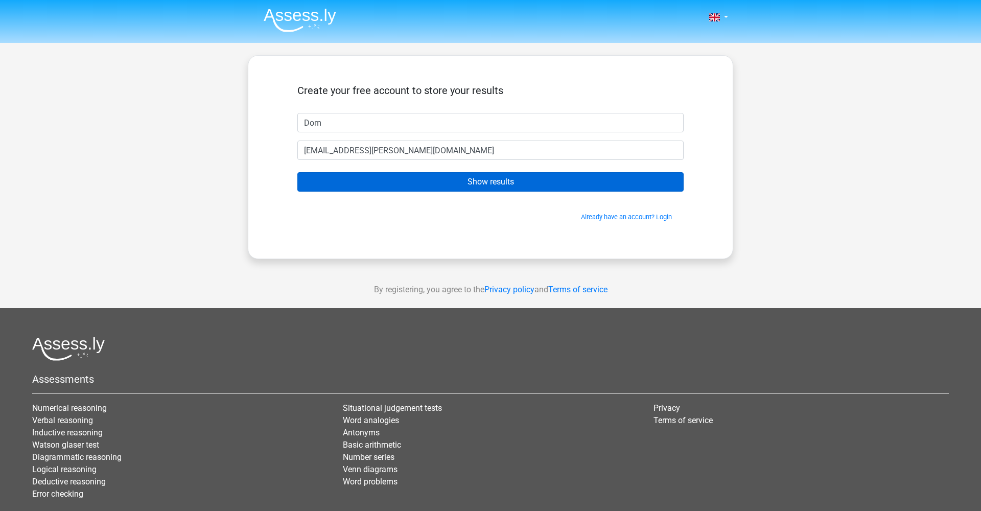
click at [606, 177] on input "Show results" at bounding box center [490, 181] width 386 height 19
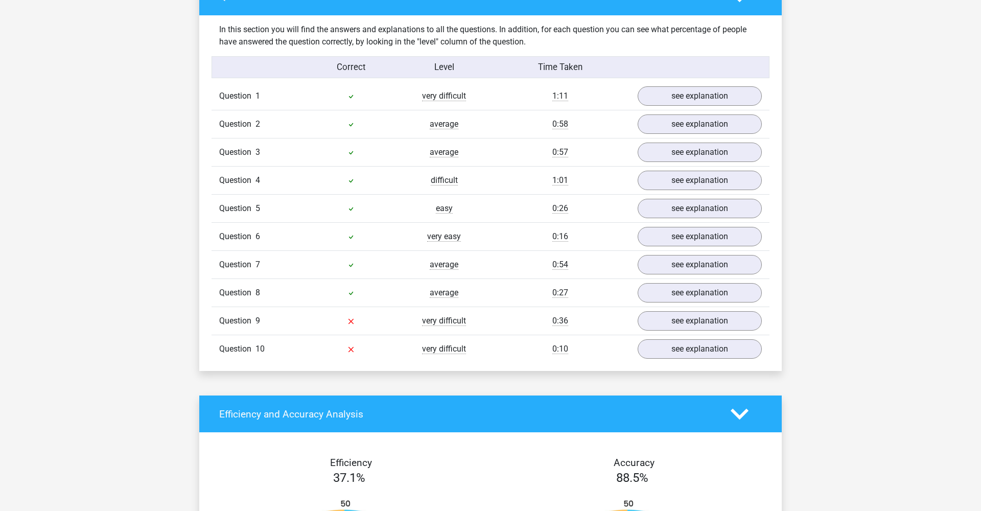
scroll to position [834, 0]
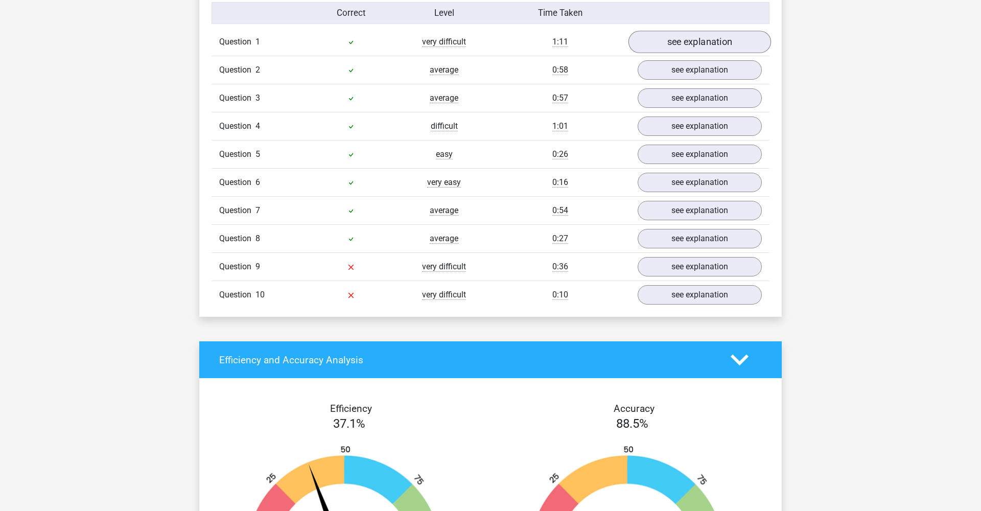
click at [702, 47] on link "see explanation" at bounding box center [699, 42] width 143 height 22
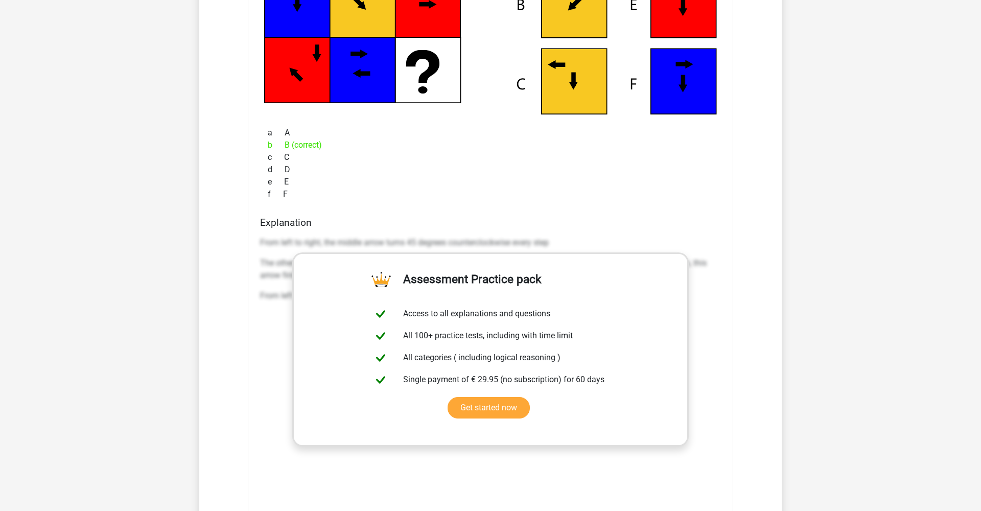
scroll to position [1044, 0]
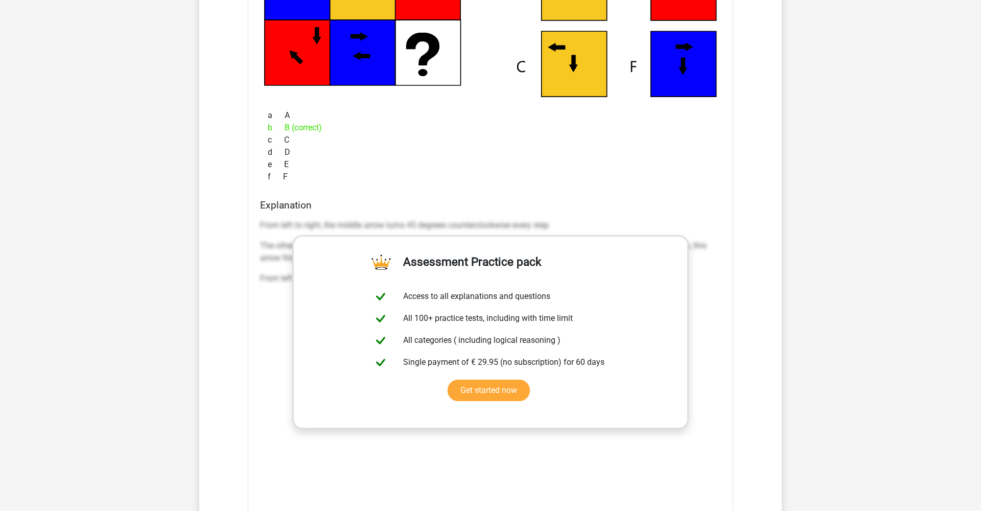
click at [775, 228] on div "Question overview In this section you will find the answers and explanations to…" at bounding box center [490, 278] width 582 height 1128
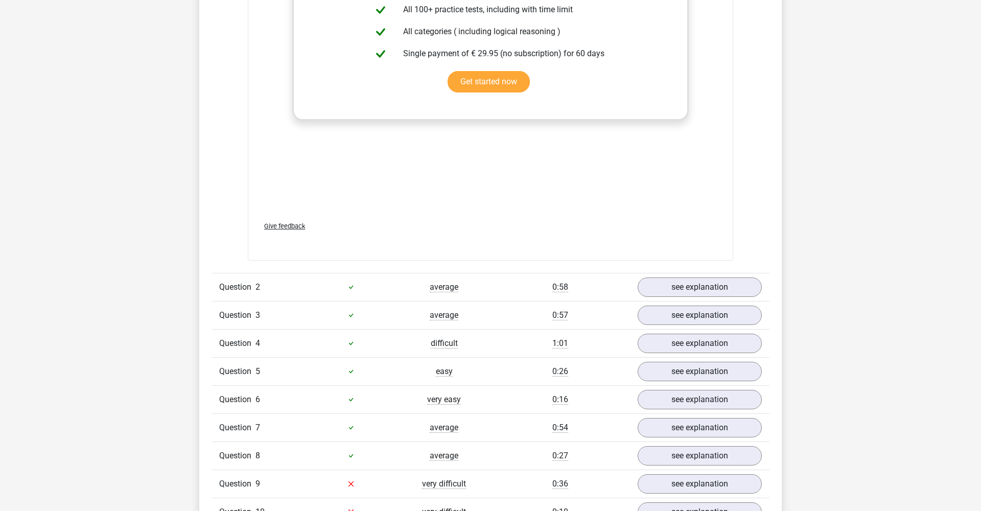
scroll to position [1576, 0]
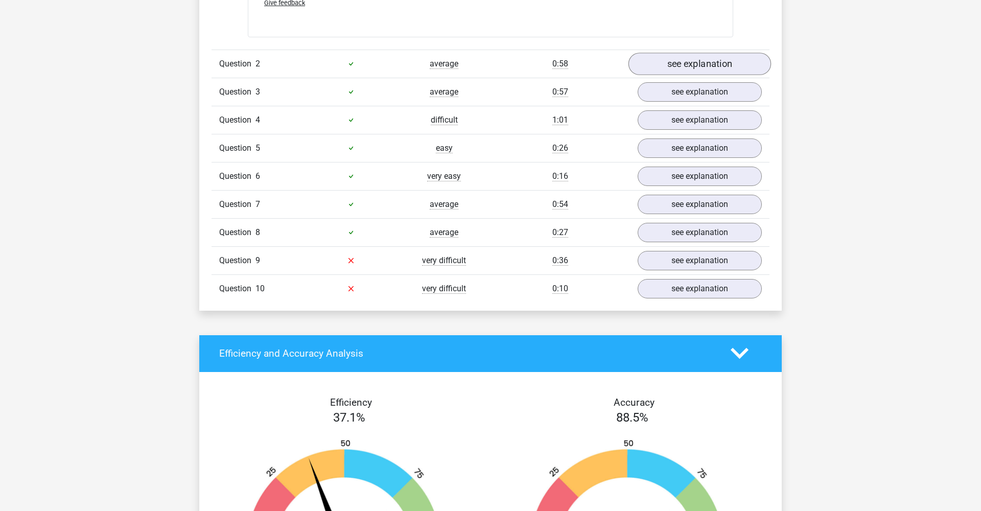
click at [714, 71] on link "see explanation" at bounding box center [699, 64] width 143 height 22
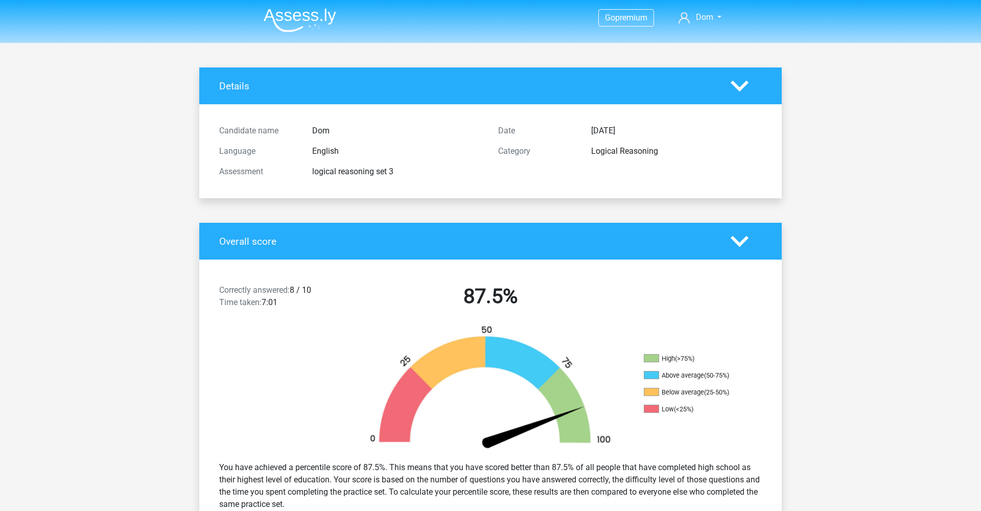
scroll to position [0, 0]
click at [742, 86] on polygon at bounding box center [739, 85] width 18 height 11
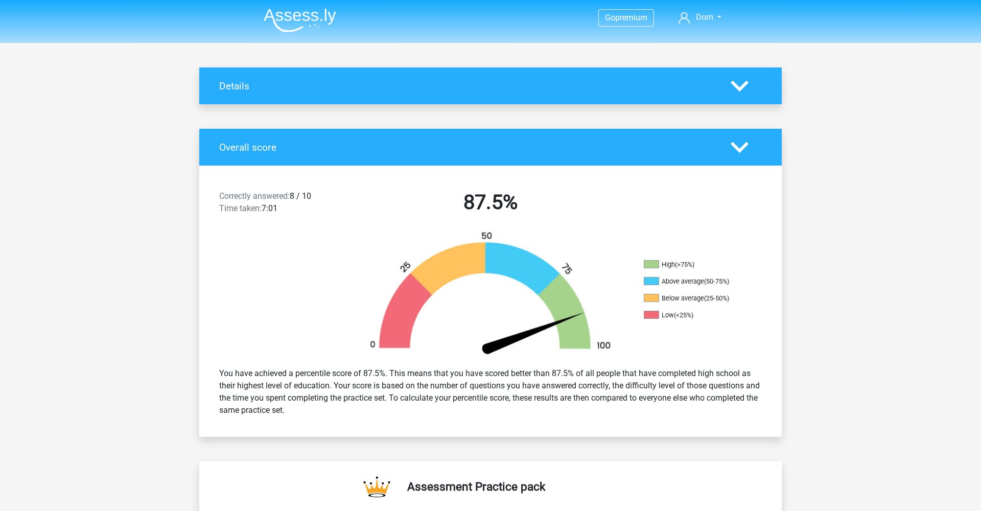
click at [705, 97] on div "Details" at bounding box center [490, 85] width 582 height 37
click at [740, 85] on icon at bounding box center [739, 86] width 18 height 18
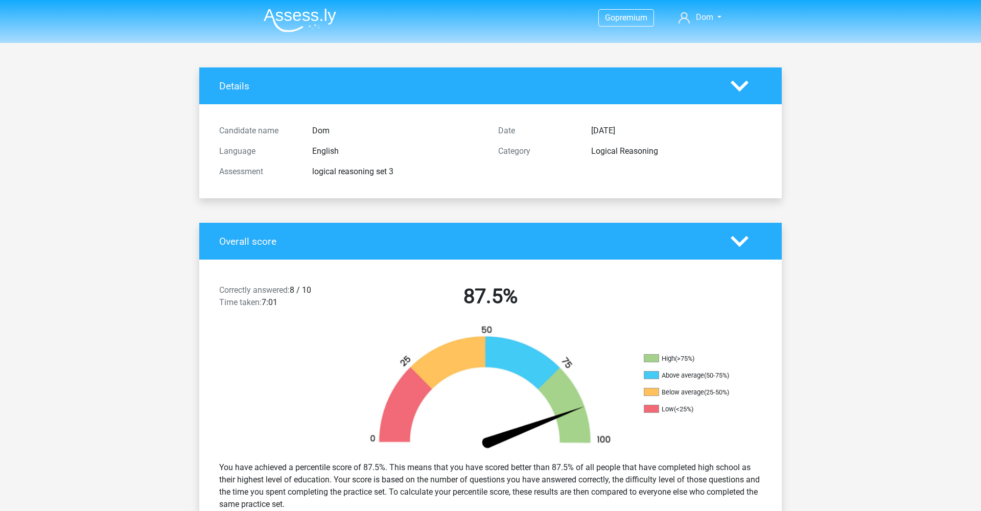
click at [308, 18] on img at bounding box center [300, 20] width 73 height 24
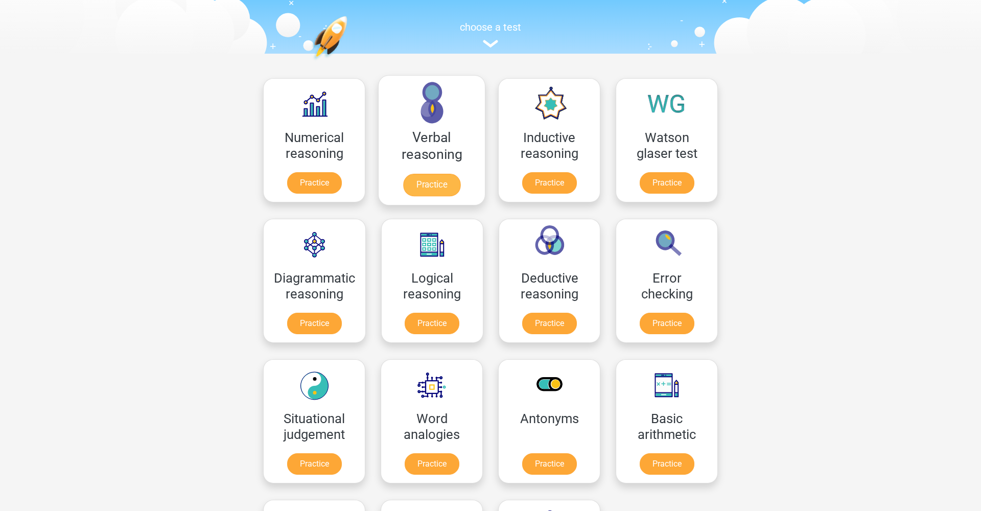
scroll to position [92, 1]
click at [430, 189] on link "Practice" at bounding box center [431, 185] width 57 height 22
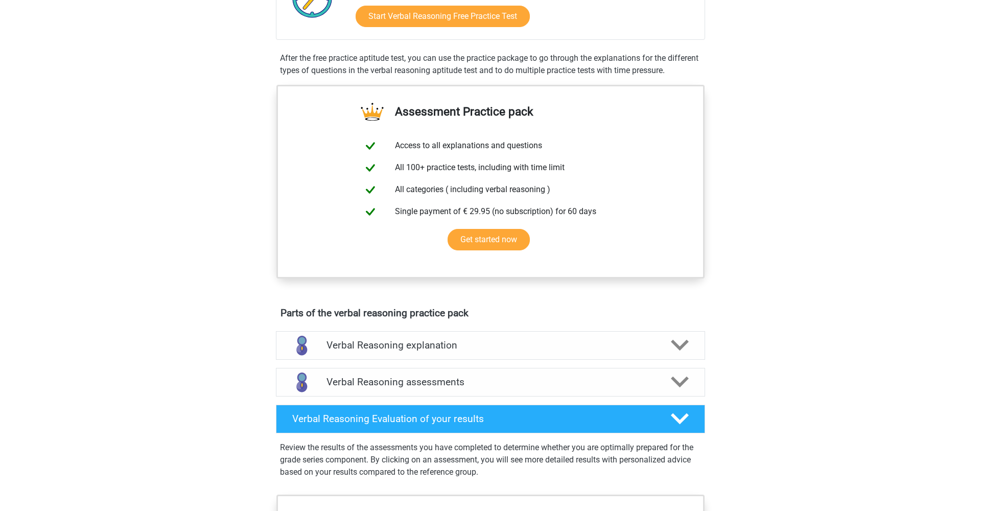
scroll to position [258, 0]
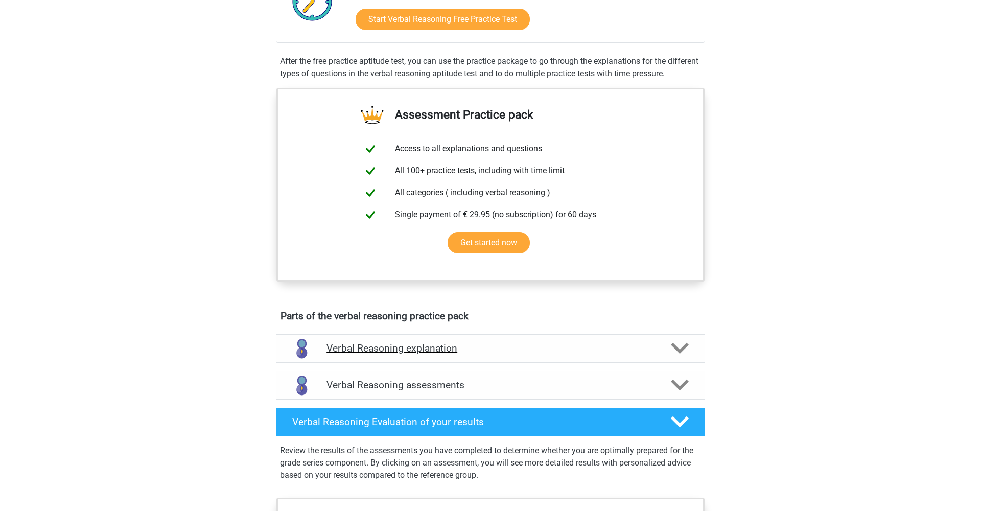
click at [671, 357] on icon at bounding box center [680, 348] width 18 height 18
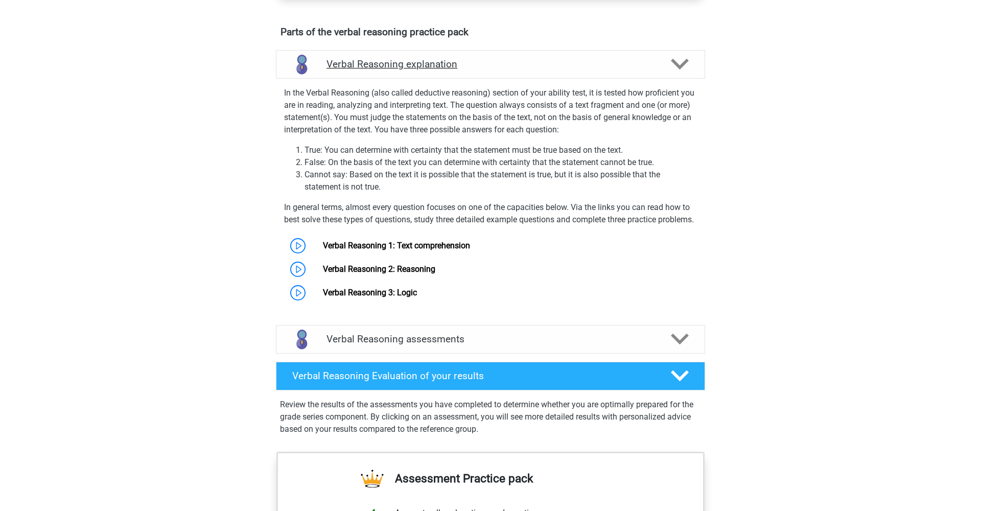
scroll to position [564, 0]
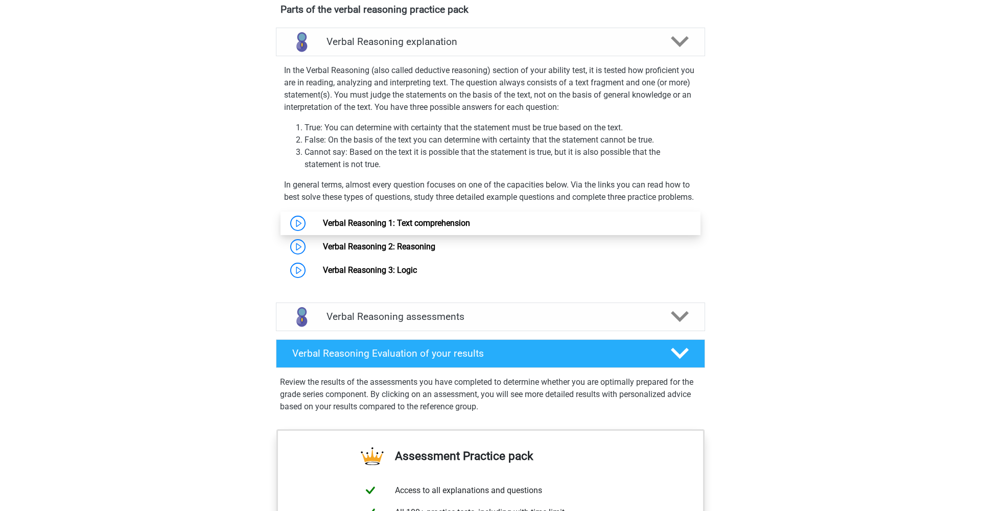
click at [454, 228] on link "Verbal Reasoning 1: Text comprehension" at bounding box center [396, 223] width 147 height 10
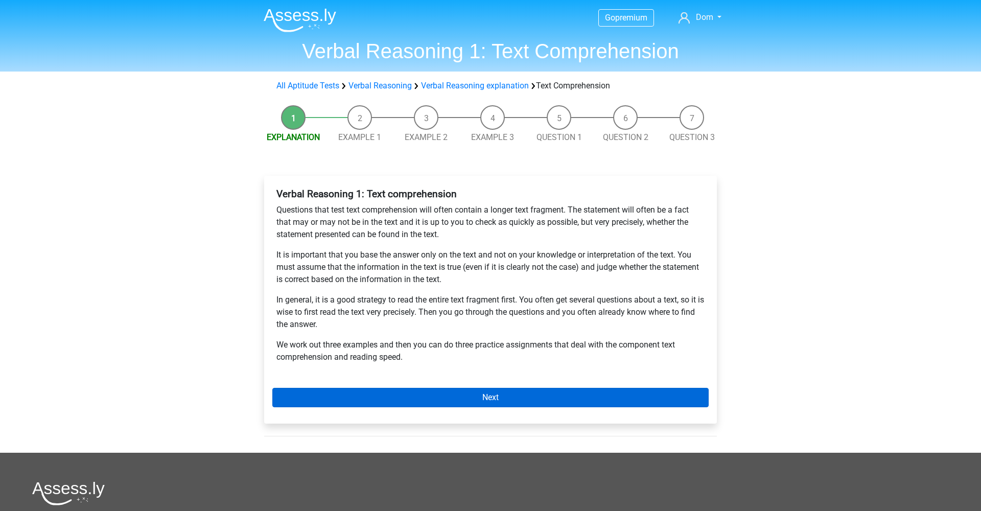
click at [545, 391] on link "Next" at bounding box center [490, 397] width 436 height 19
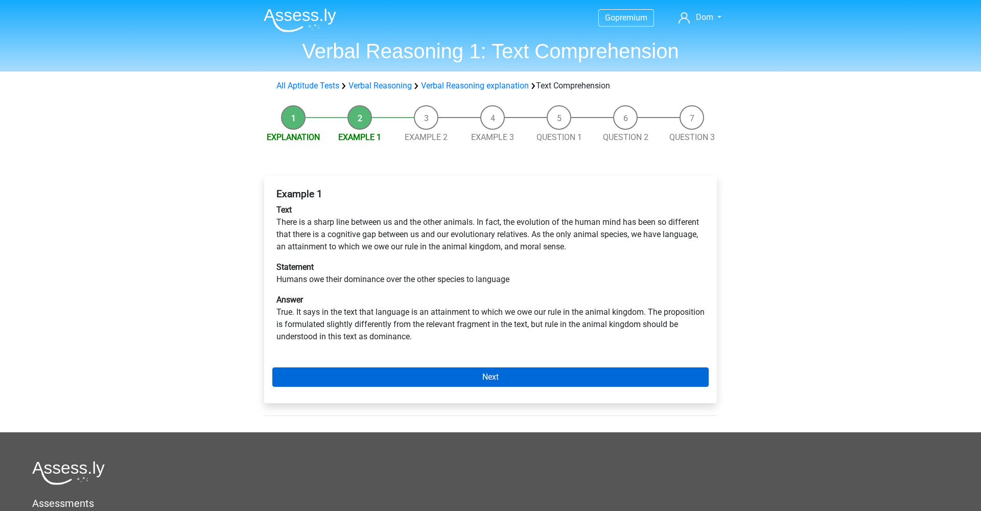
click at [521, 370] on link "Next" at bounding box center [490, 376] width 436 height 19
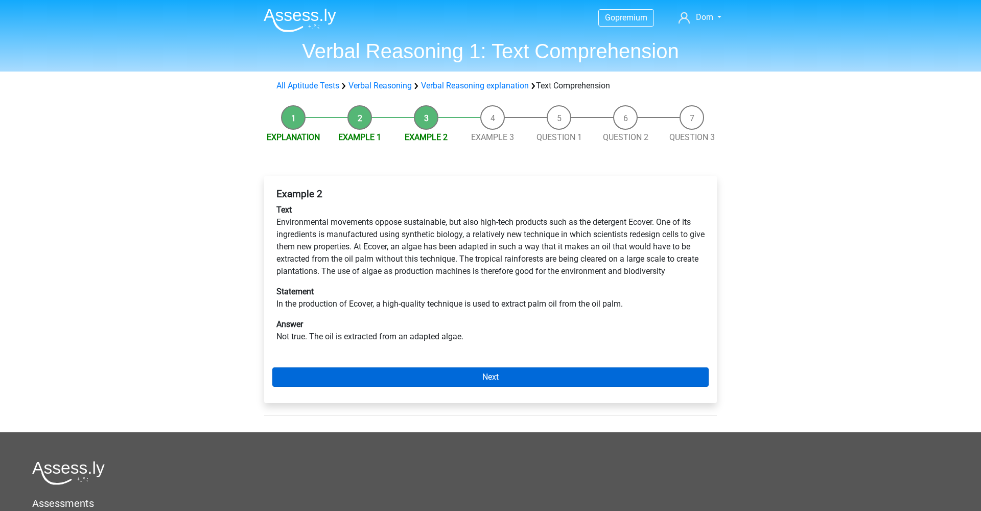
click at [513, 374] on link "Next" at bounding box center [490, 376] width 436 height 19
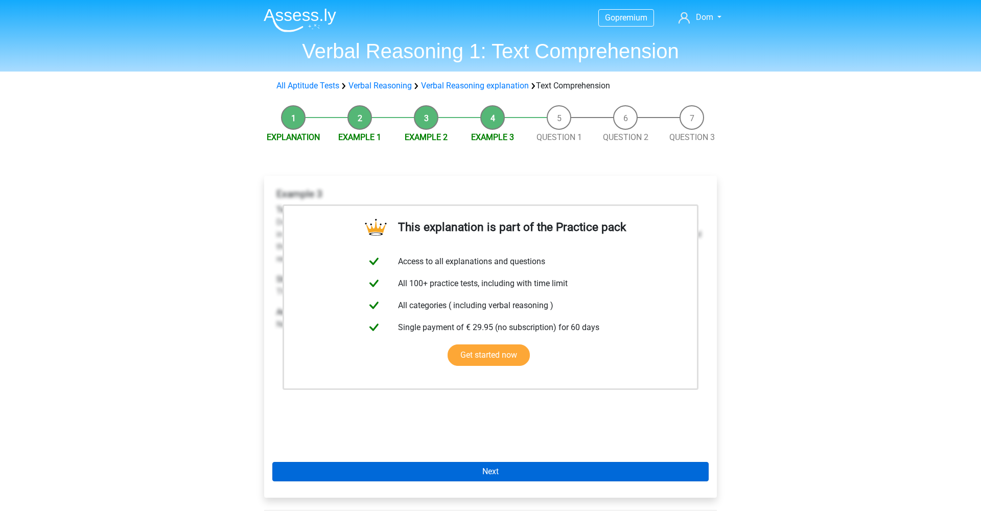
click at [527, 469] on link "Next" at bounding box center [490, 471] width 436 height 19
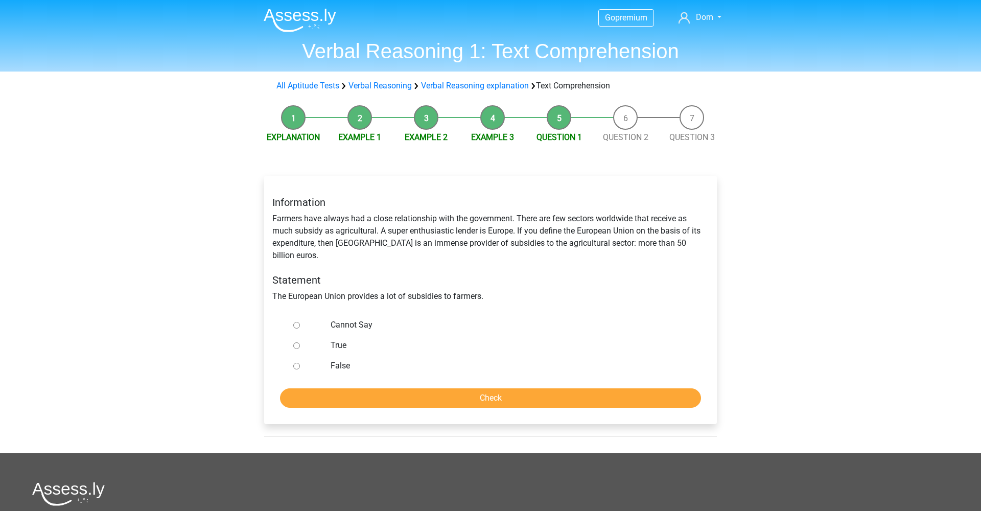
click at [296, 342] on input "True" at bounding box center [296, 345] width 7 height 7
radio input "true"
click at [517, 388] on input "Check" at bounding box center [490, 397] width 421 height 19
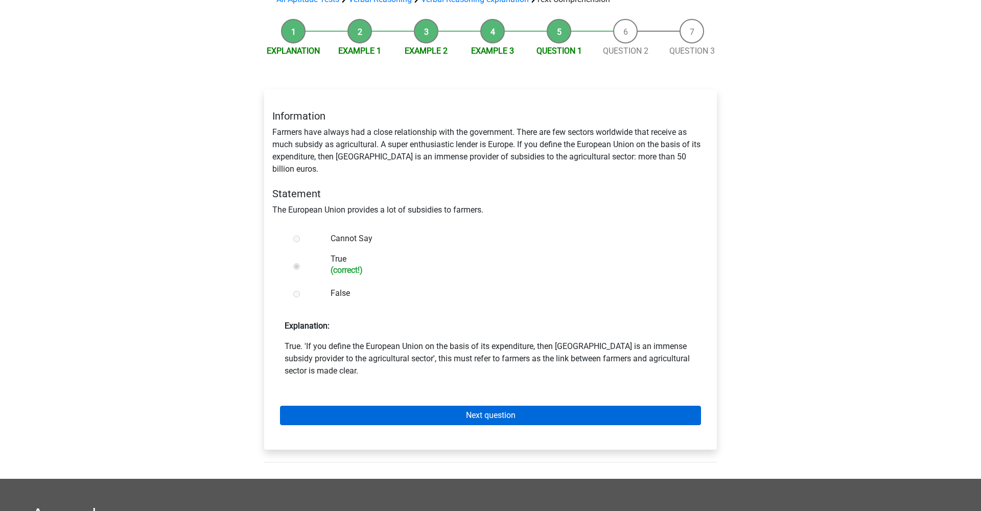
scroll to position [90, 0]
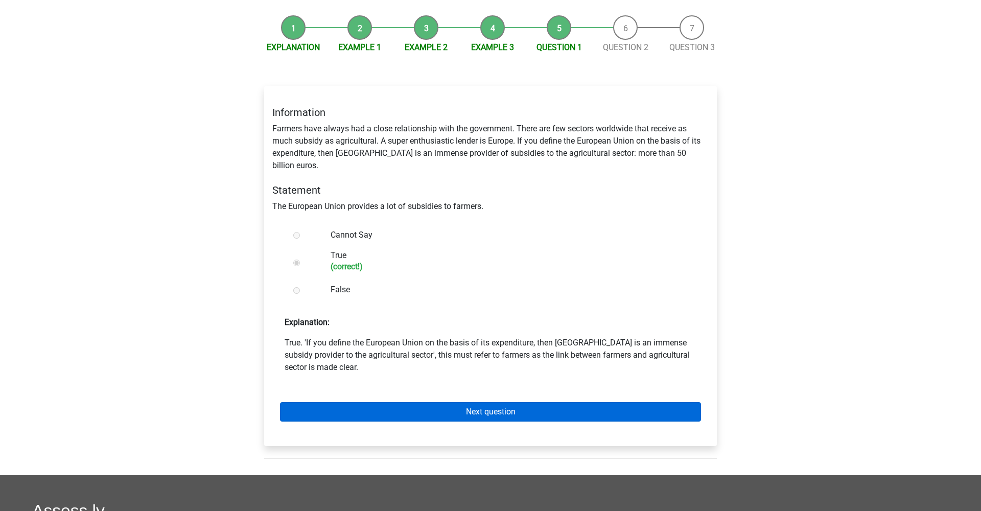
click at [511, 402] on link "Next question" at bounding box center [490, 411] width 421 height 19
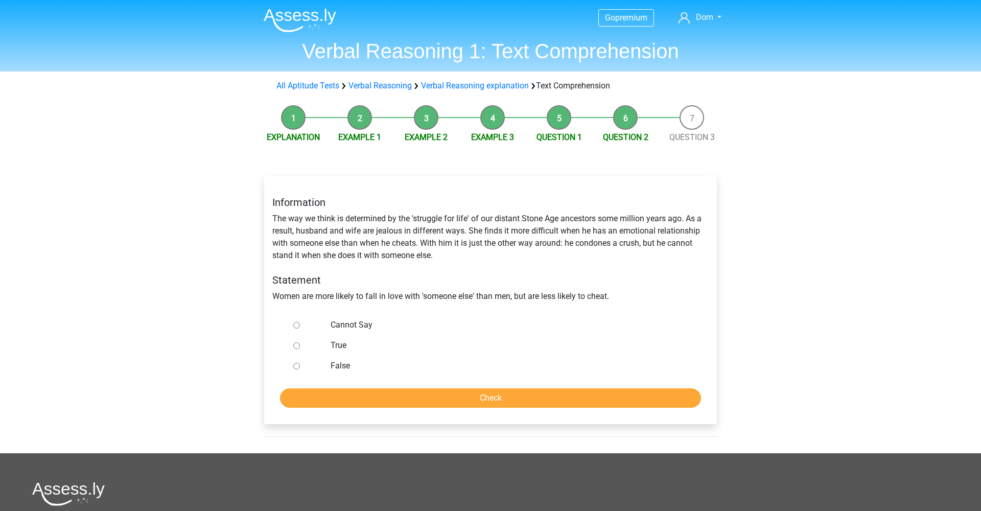
click at [298, 366] on input "False" at bounding box center [296, 366] width 7 height 7
radio input "true"
drag, startPoint x: 378, startPoint y: 398, endPoint x: 386, endPoint y: 395, distance: 8.1
click at [378, 398] on input "Check" at bounding box center [490, 397] width 421 height 19
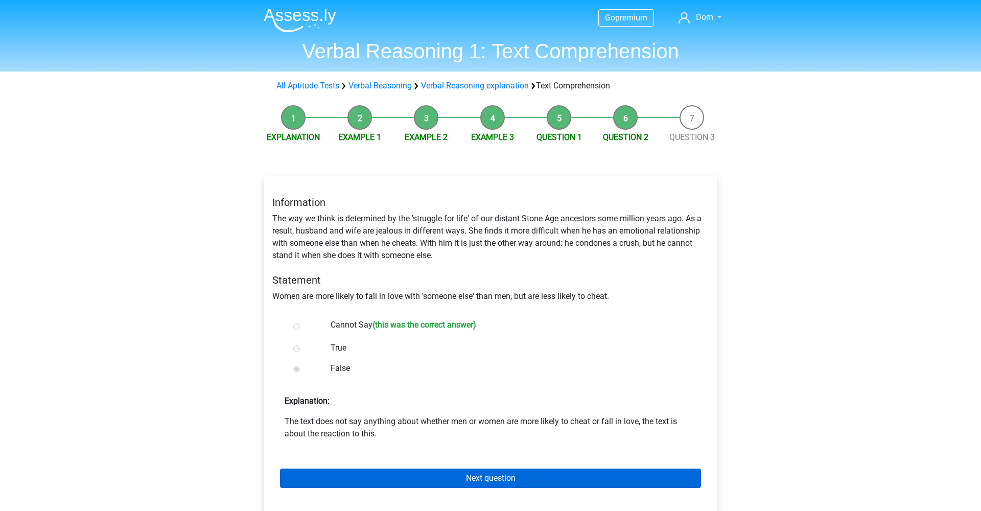
click at [570, 475] on link "Next question" at bounding box center [490, 477] width 421 height 19
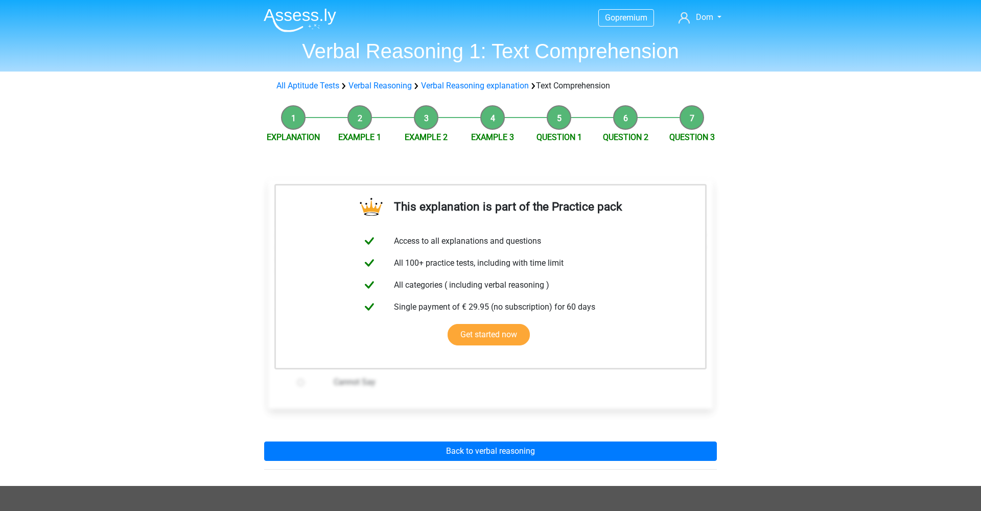
click at [285, 18] on img at bounding box center [300, 20] width 73 height 24
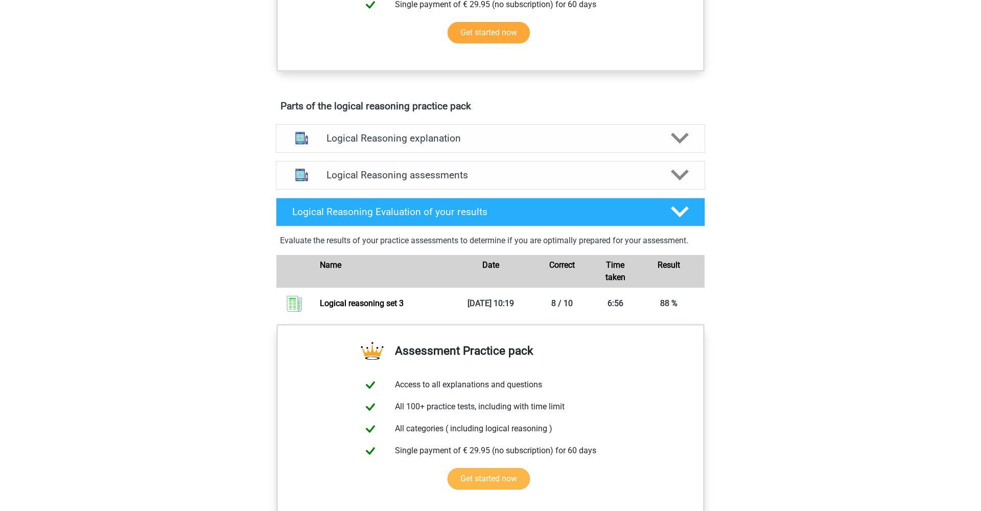
scroll to position [479, 0]
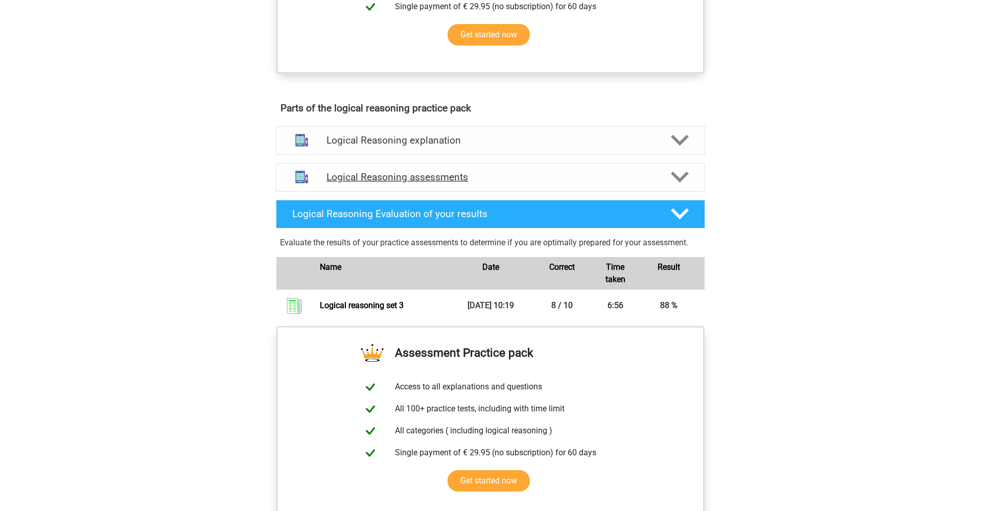
click at [409, 183] on h4 "Logical Reasoning assessments" at bounding box center [490, 177] width 328 height 12
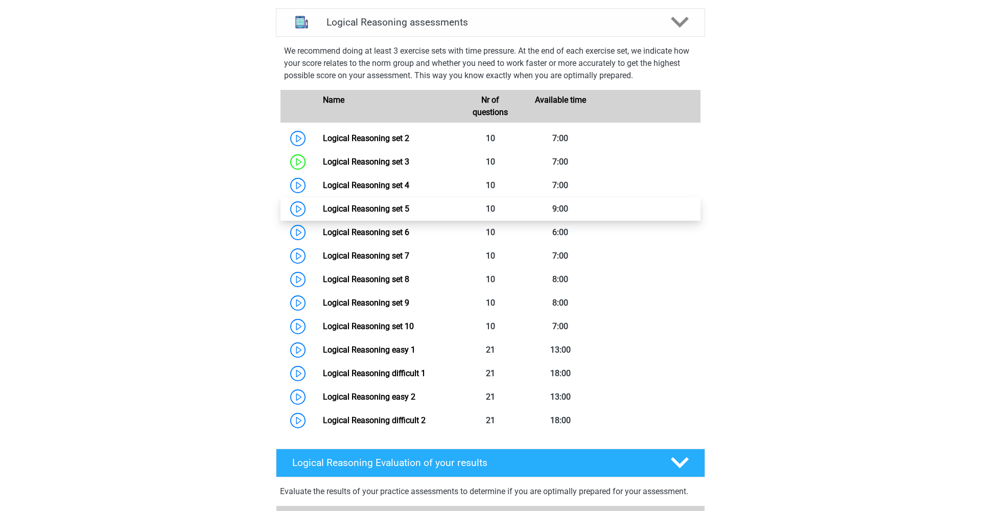
scroll to position [645, 0]
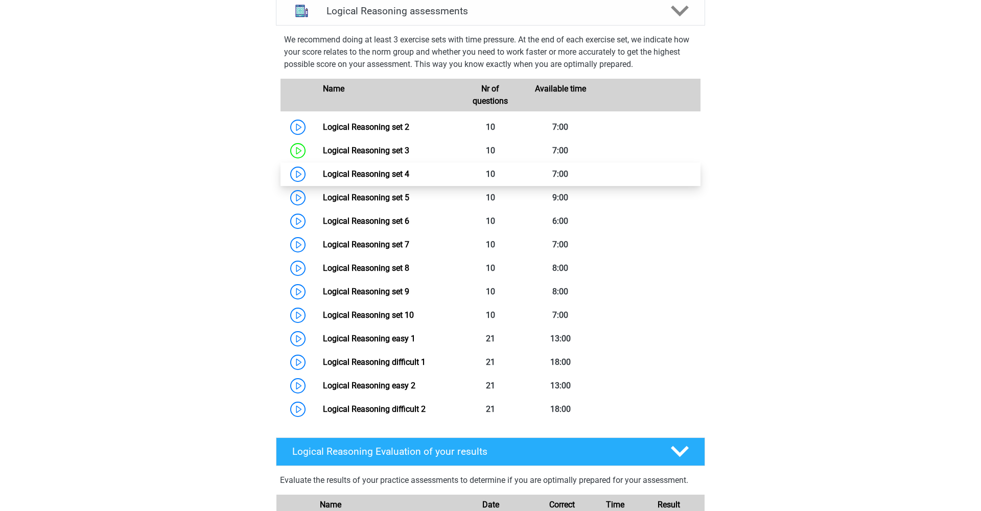
click at [323, 179] on link "Logical Reasoning set 4" at bounding box center [366, 174] width 86 height 10
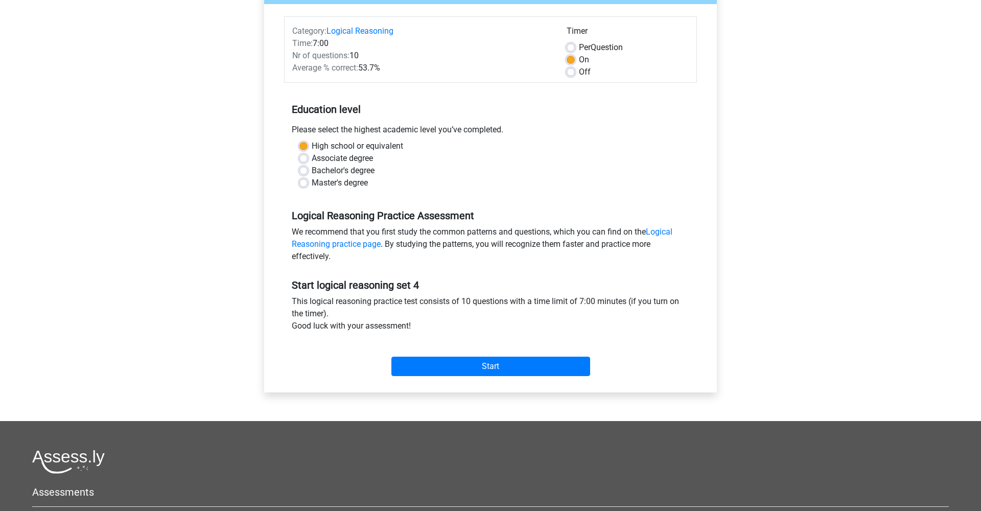
scroll to position [116, 0]
click at [505, 359] on input "Start" at bounding box center [490, 366] width 199 height 19
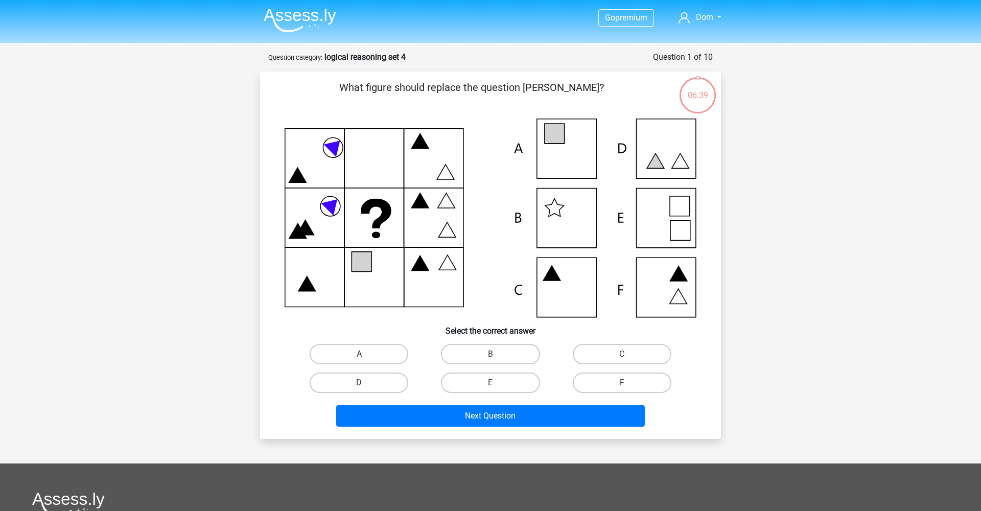
click at [377, 354] on label "A" at bounding box center [359, 354] width 99 height 20
click at [366, 354] on input "A" at bounding box center [362, 357] width 7 height 7
radio input "true"
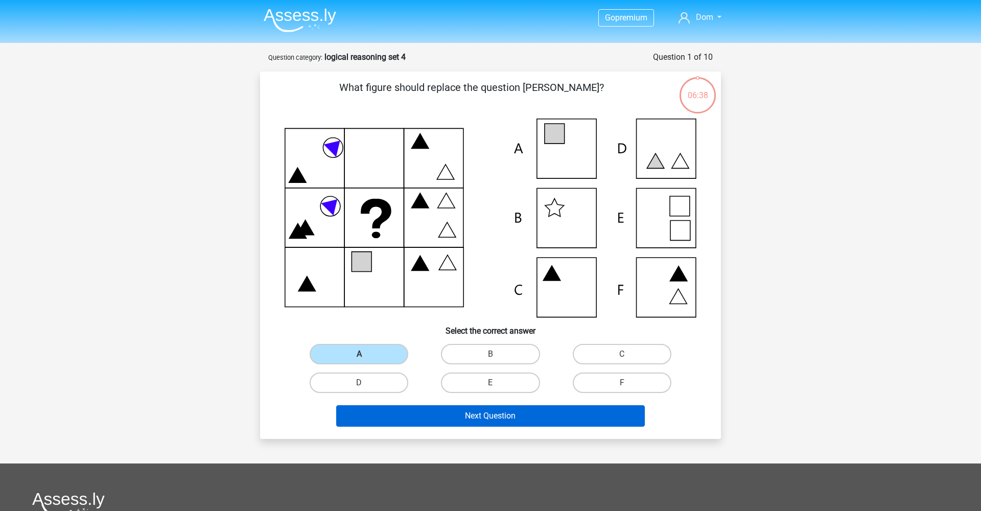
click at [478, 412] on button "Next Question" at bounding box center [490, 415] width 309 height 21
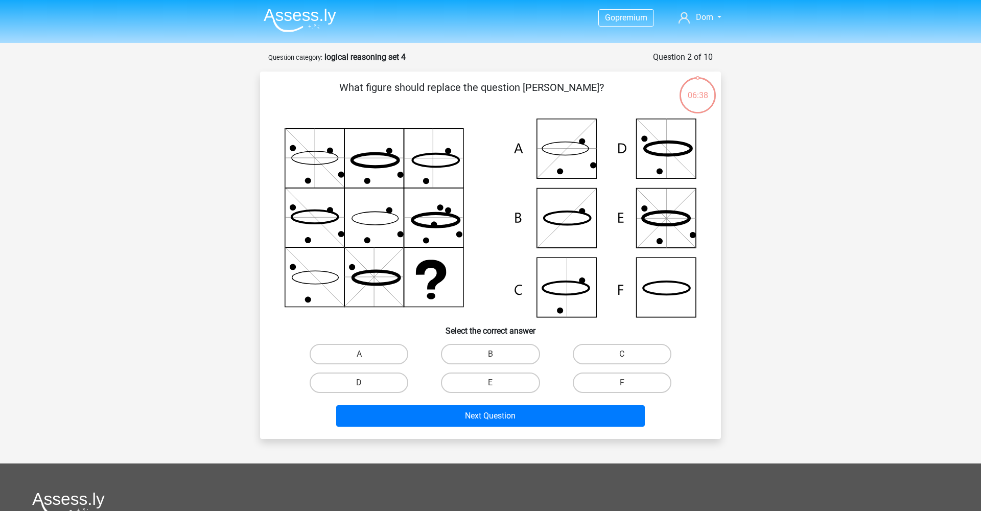
scroll to position [51, 0]
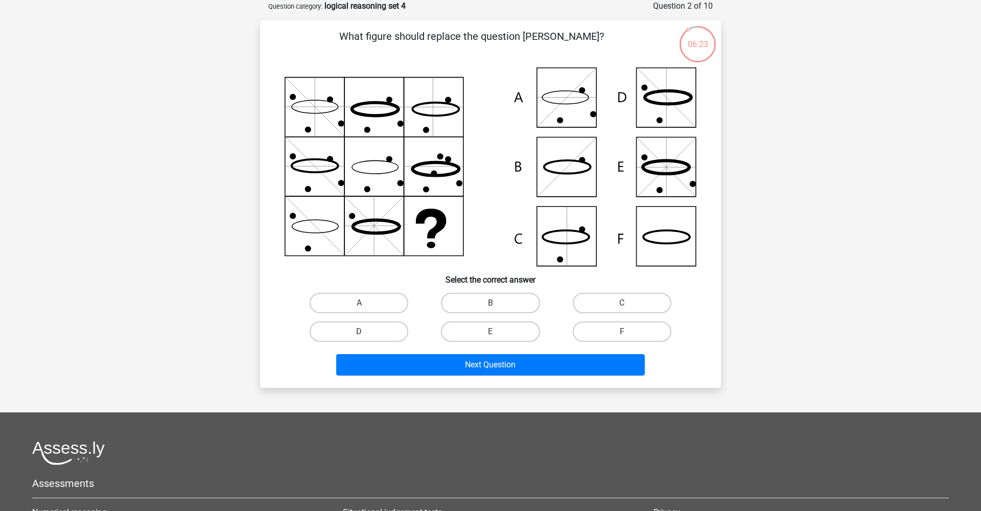
click at [657, 233] on icon at bounding box center [491, 166] width 412 height 199
click at [601, 329] on label "F" at bounding box center [622, 331] width 99 height 20
click at [622, 332] on input "F" at bounding box center [625, 335] width 7 height 7
radio input "true"
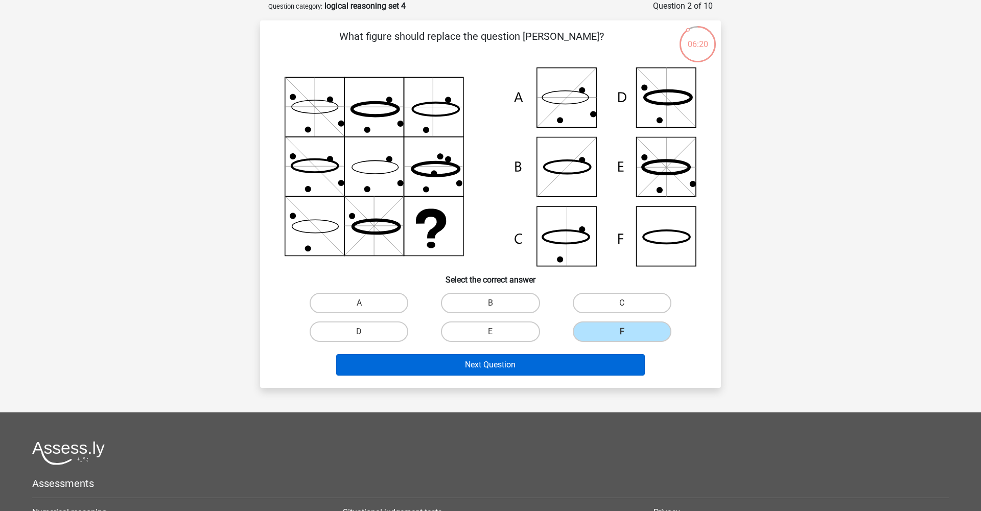
scroll to position [54, 1]
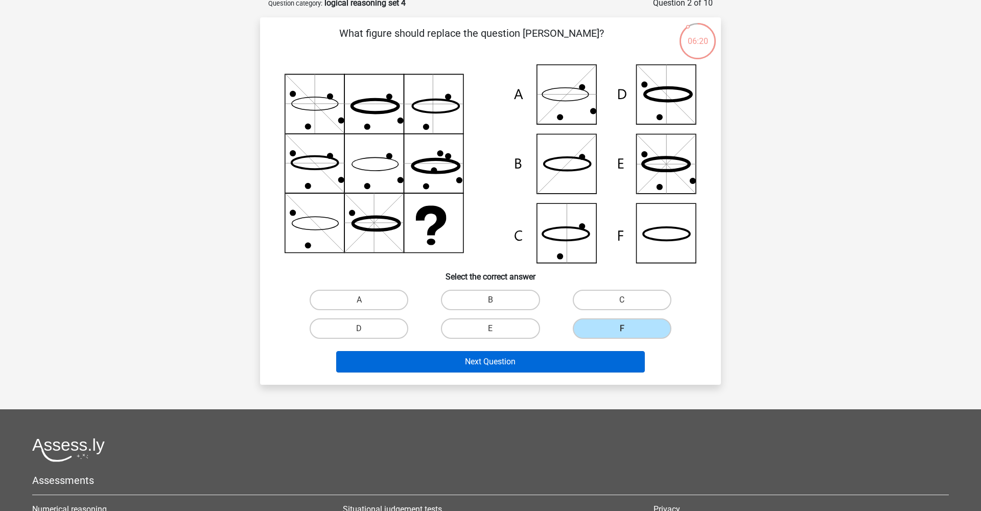
click at [573, 372] on button "Next Question" at bounding box center [490, 361] width 309 height 21
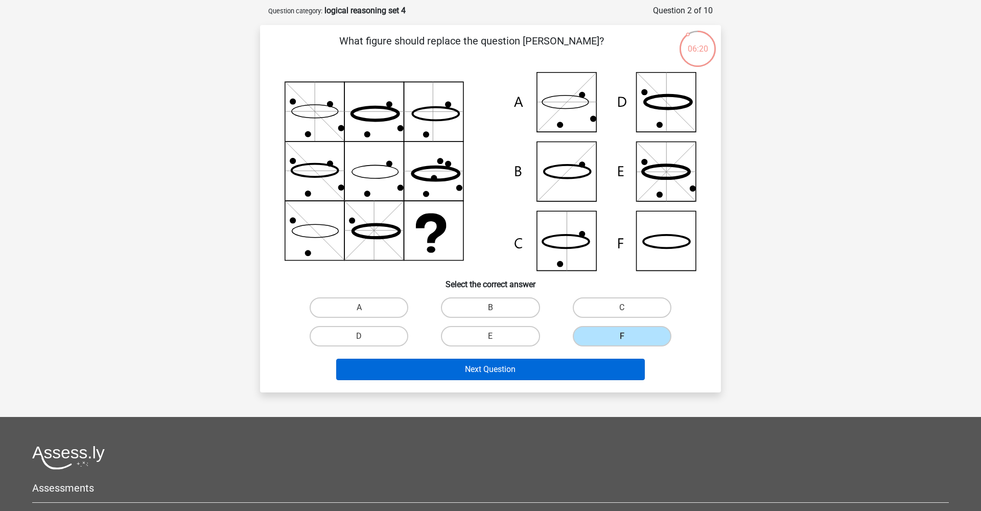
scroll to position [51, 0]
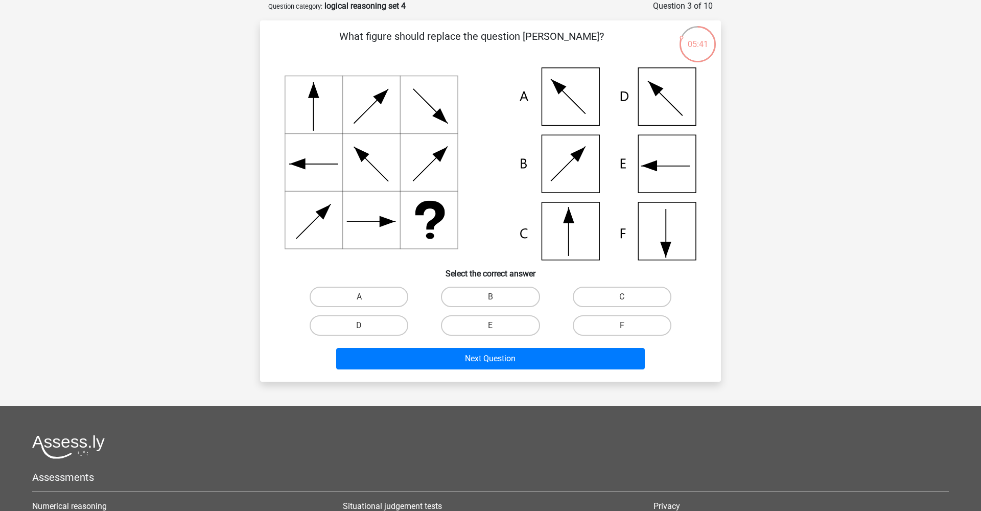
click at [663, 233] on icon at bounding box center [491, 163] width 412 height 193
click at [613, 321] on label "F" at bounding box center [622, 325] width 99 height 20
click at [622, 325] on input "F" at bounding box center [625, 328] width 7 height 7
radio input "true"
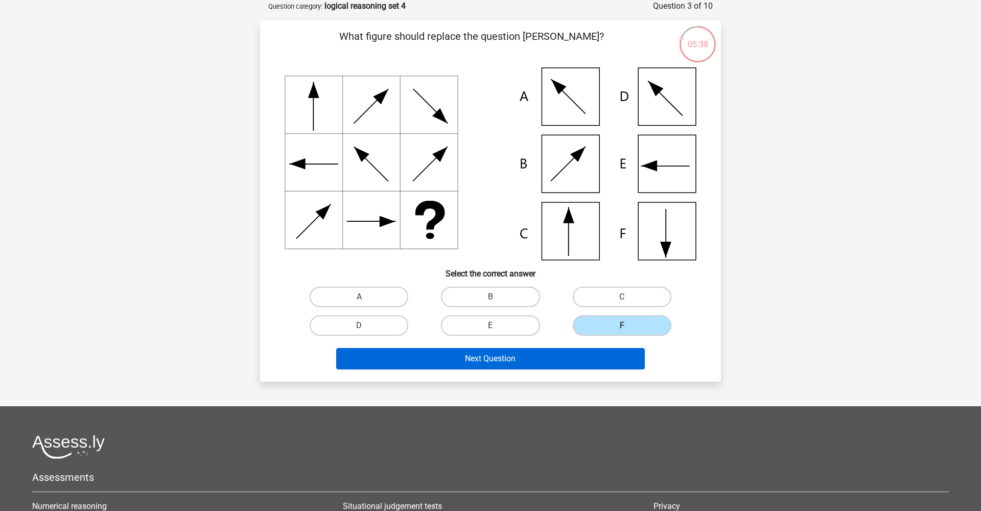
click at [576, 359] on button "Next Question" at bounding box center [490, 358] width 309 height 21
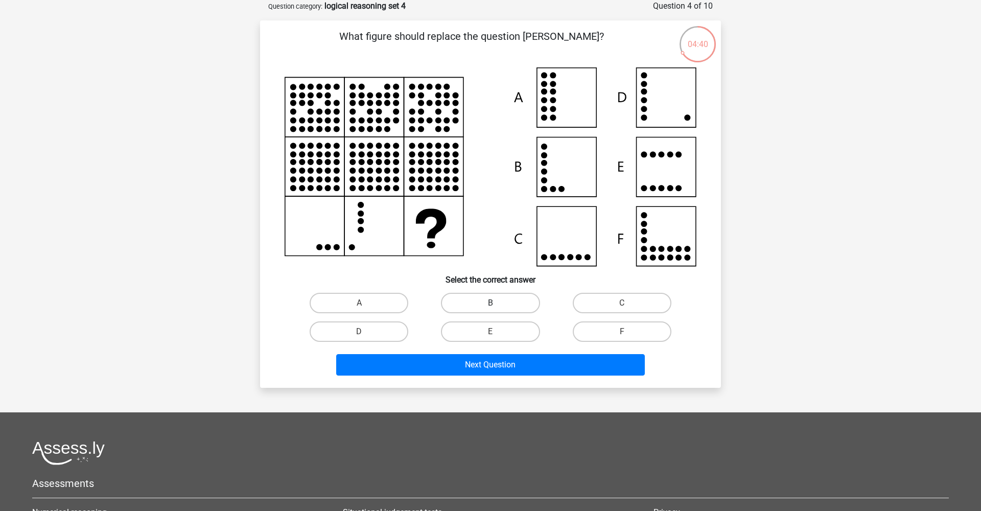
click at [499, 307] on label "B" at bounding box center [490, 303] width 99 height 20
click at [497, 307] on input "B" at bounding box center [493, 306] width 7 height 7
radio input "true"
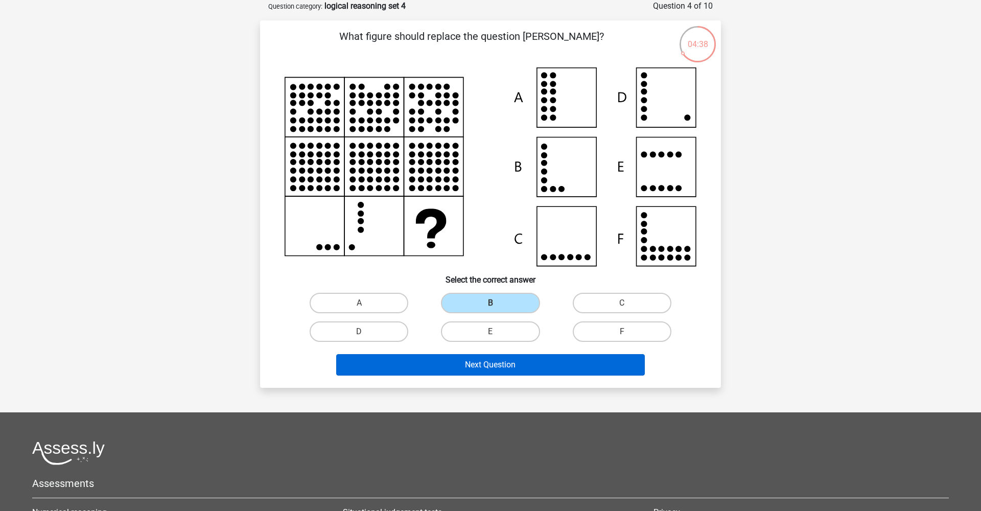
click at [510, 366] on button "Next Question" at bounding box center [490, 364] width 309 height 21
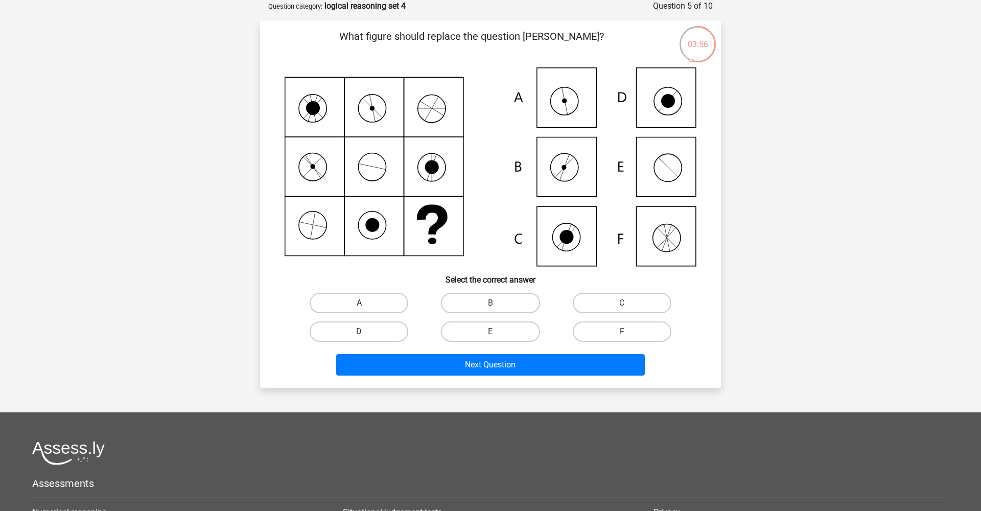
click at [387, 302] on label "A" at bounding box center [359, 303] width 99 height 20
click at [366, 303] on input "A" at bounding box center [362, 306] width 7 height 7
radio input "true"
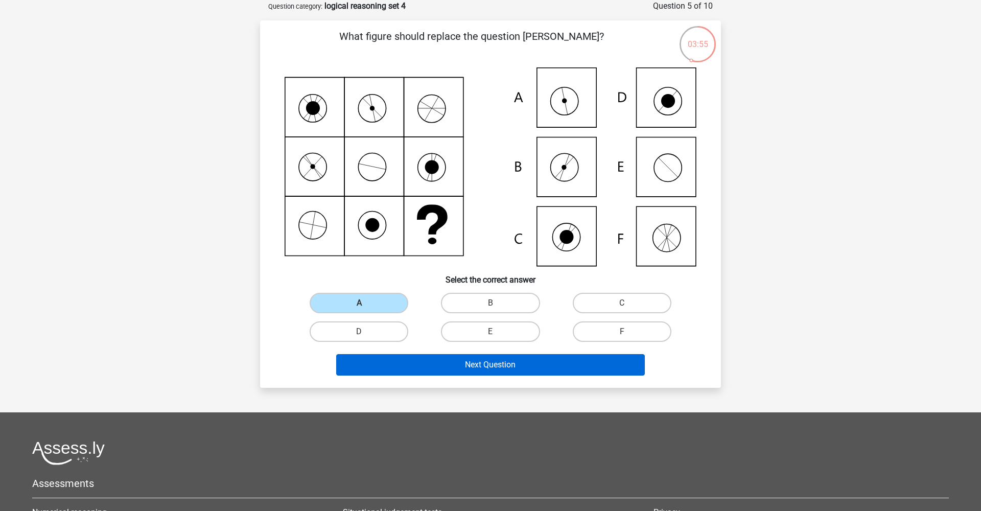
click at [565, 365] on button "Next Question" at bounding box center [490, 364] width 309 height 21
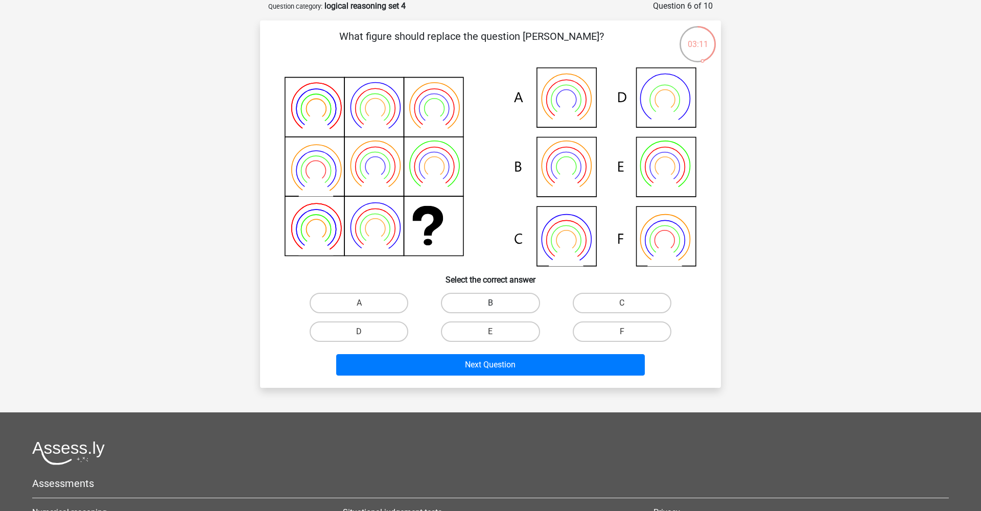
click at [522, 309] on label "B" at bounding box center [490, 303] width 99 height 20
click at [497, 309] on input "B" at bounding box center [493, 306] width 7 height 7
radio input "true"
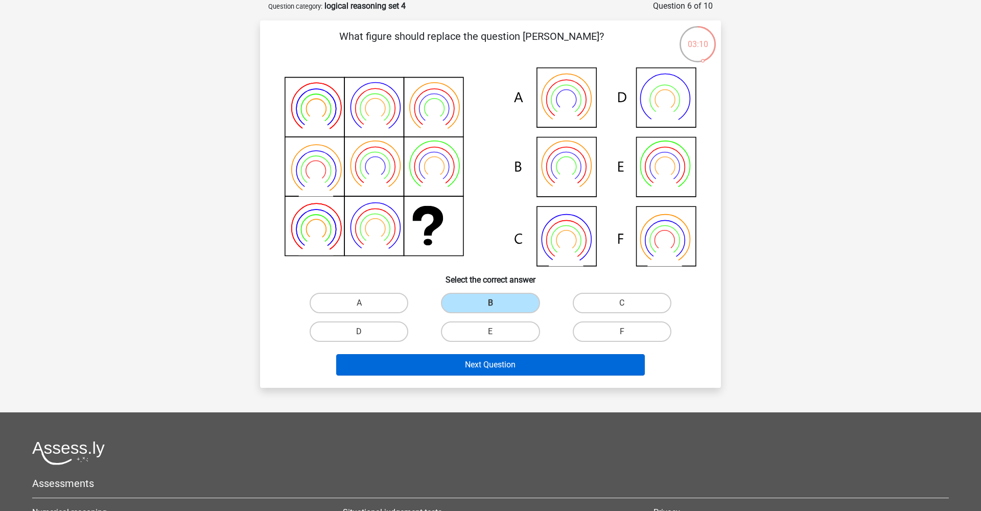
click at [532, 361] on button "Next Question" at bounding box center [490, 364] width 309 height 21
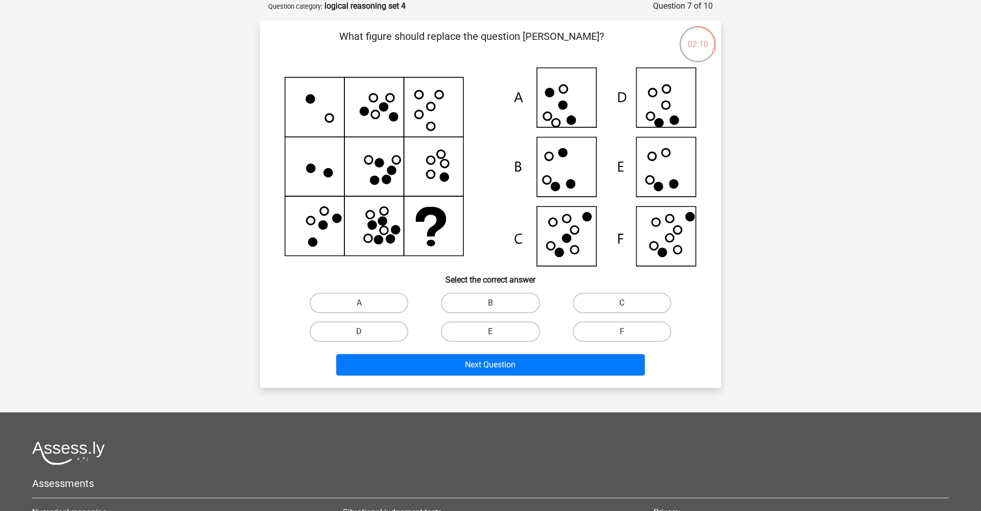
click at [493, 333] on input "E" at bounding box center [493, 335] width 7 height 7
radio input "true"
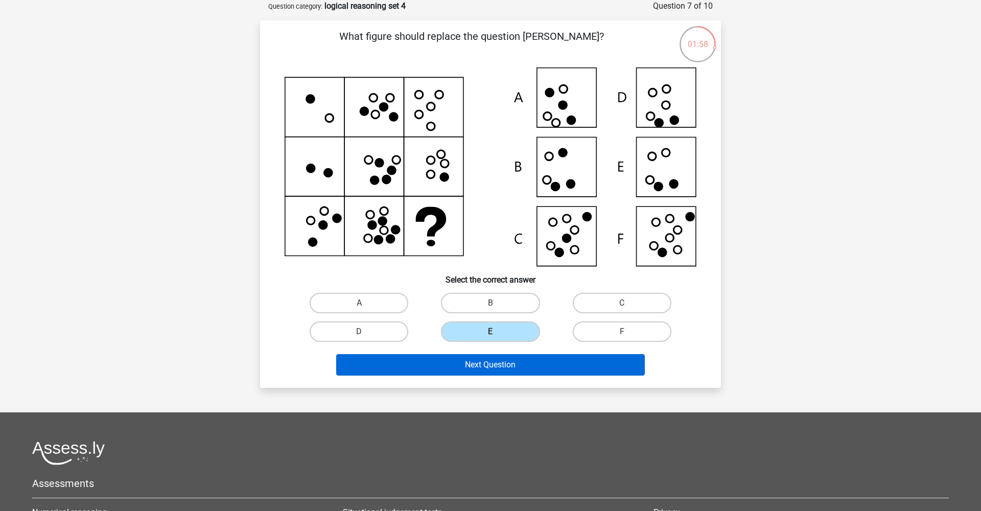
click at [503, 369] on button "Next Question" at bounding box center [490, 364] width 309 height 21
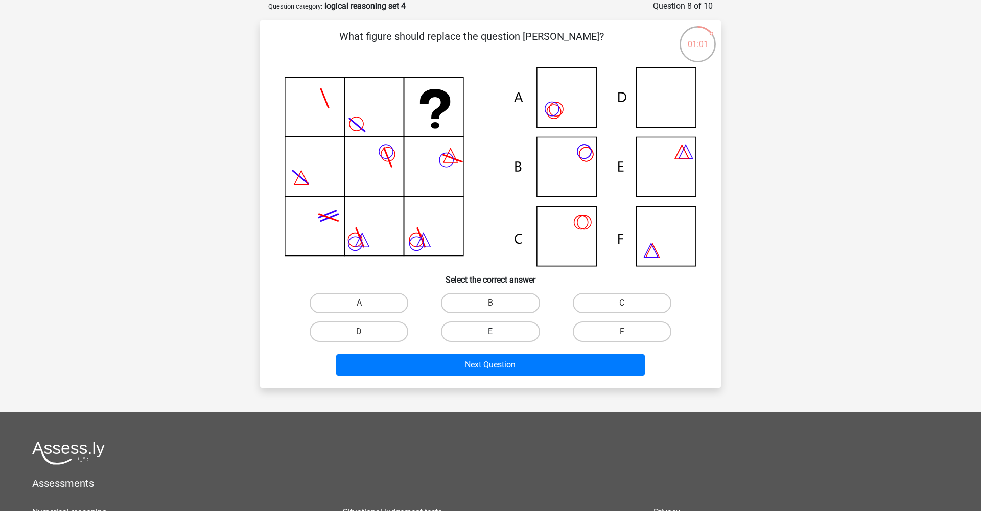
drag, startPoint x: 508, startPoint y: 325, endPoint x: 508, endPoint y: 332, distance: 6.2
click at [508, 325] on label "E" at bounding box center [490, 331] width 99 height 20
click at [497, 332] on input "E" at bounding box center [493, 335] width 7 height 7
radio input "true"
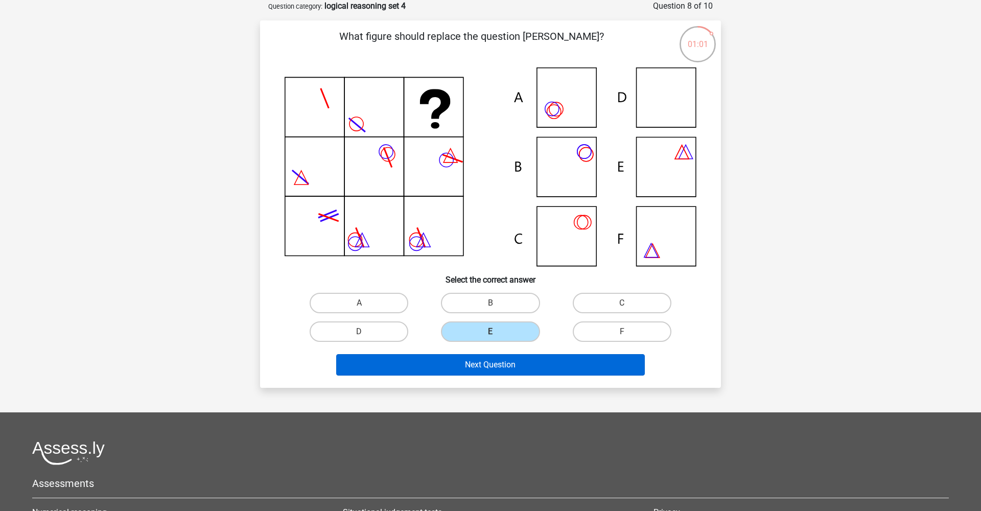
drag, startPoint x: 508, startPoint y: 358, endPoint x: 515, endPoint y: 355, distance: 7.3
click at [509, 358] on button "Next Question" at bounding box center [490, 364] width 309 height 21
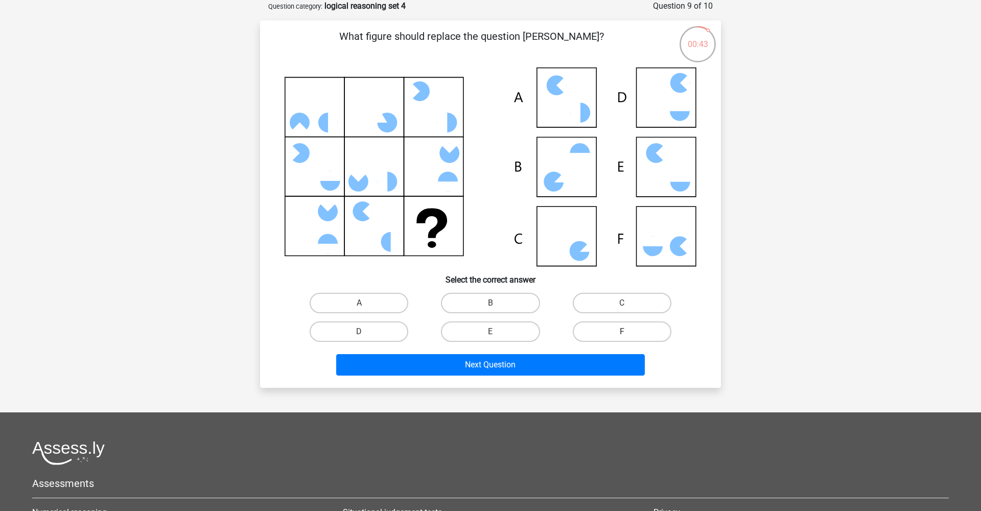
scroll to position [48, 0]
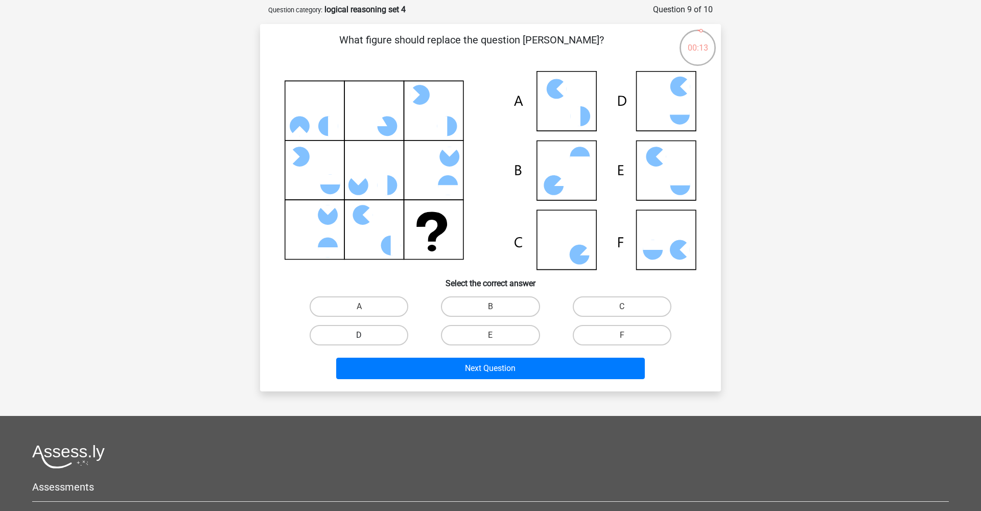
click at [387, 337] on label "D" at bounding box center [359, 335] width 99 height 20
click at [366, 337] on input "D" at bounding box center [362, 338] width 7 height 7
radio input "true"
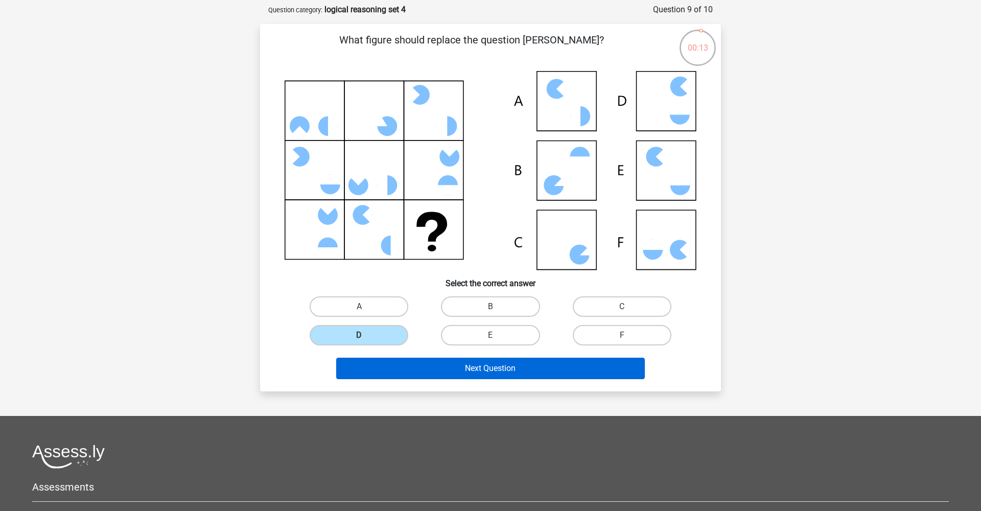
click at [430, 361] on button "Next Question" at bounding box center [490, 368] width 309 height 21
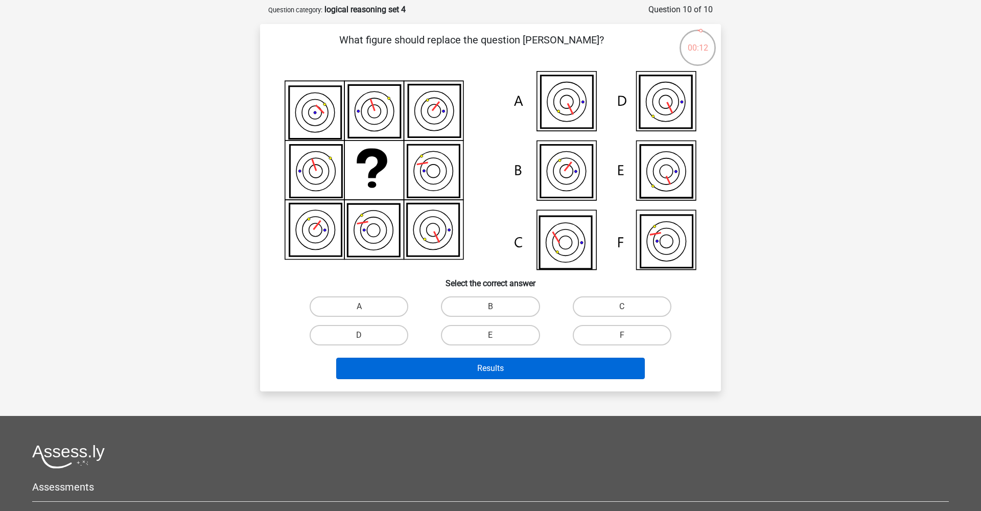
scroll to position [51, 0]
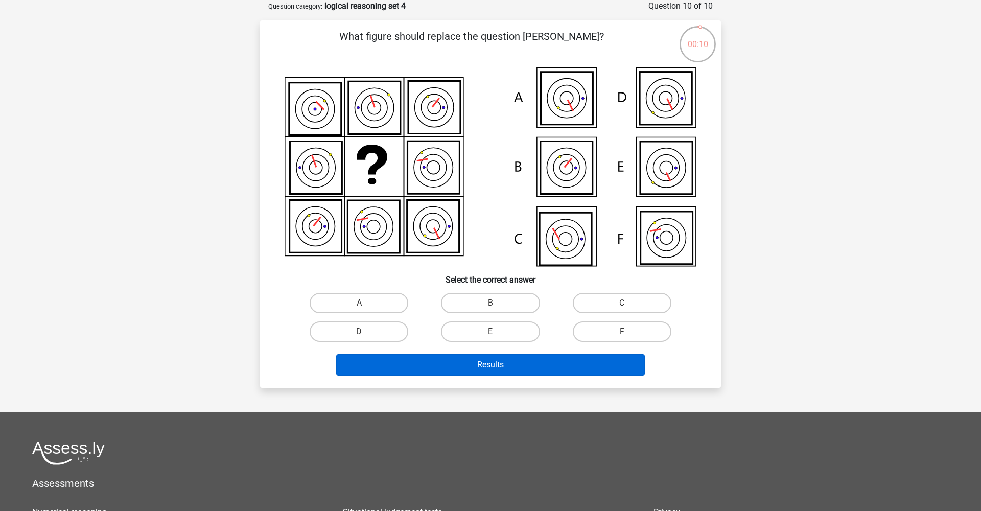
click at [487, 368] on button "Results" at bounding box center [490, 364] width 309 height 21
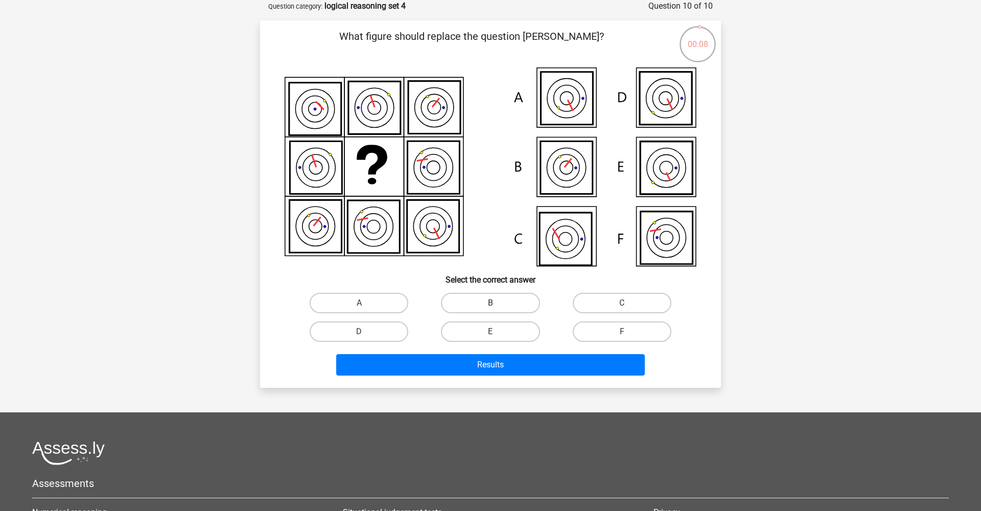
drag, startPoint x: 463, startPoint y: 300, endPoint x: 471, endPoint y: 300, distance: 8.2
click at [471, 300] on label "B" at bounding box center [490, 303] width 99 height 20
click at [490, 303] on input "B" at bounding box center [493, 306] width 7 height 7
radio input "true"
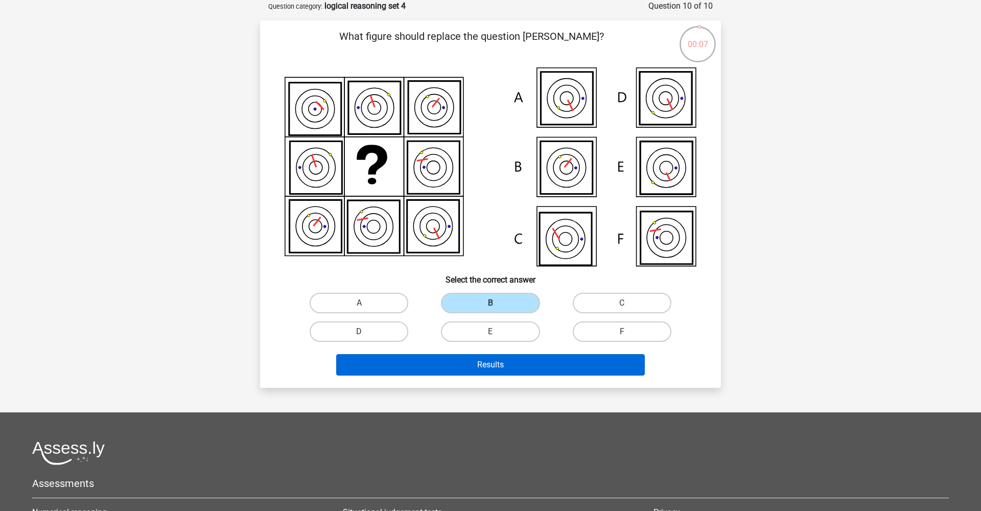
click at [508, 362] on button "Results" at bounding box center [490, 364] width 309 height 21
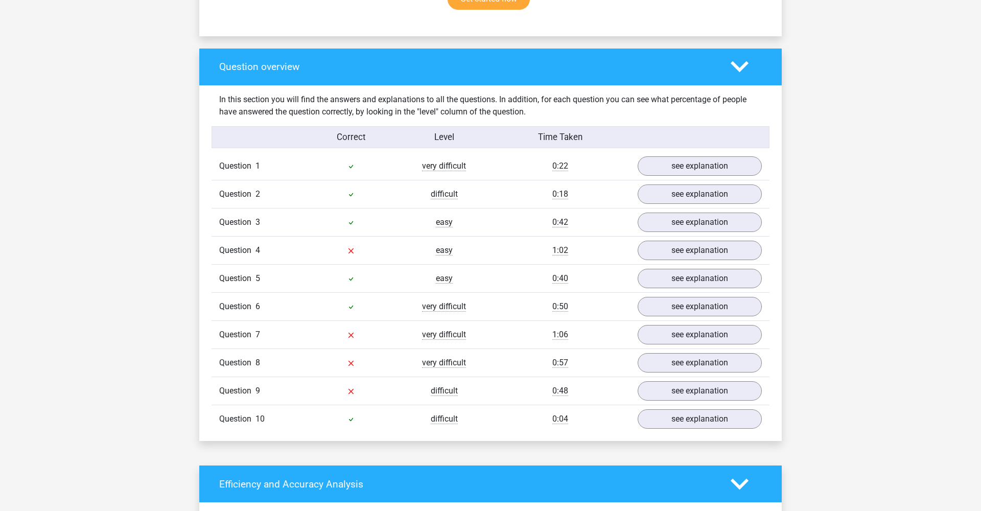
scroll to position [719, 0]
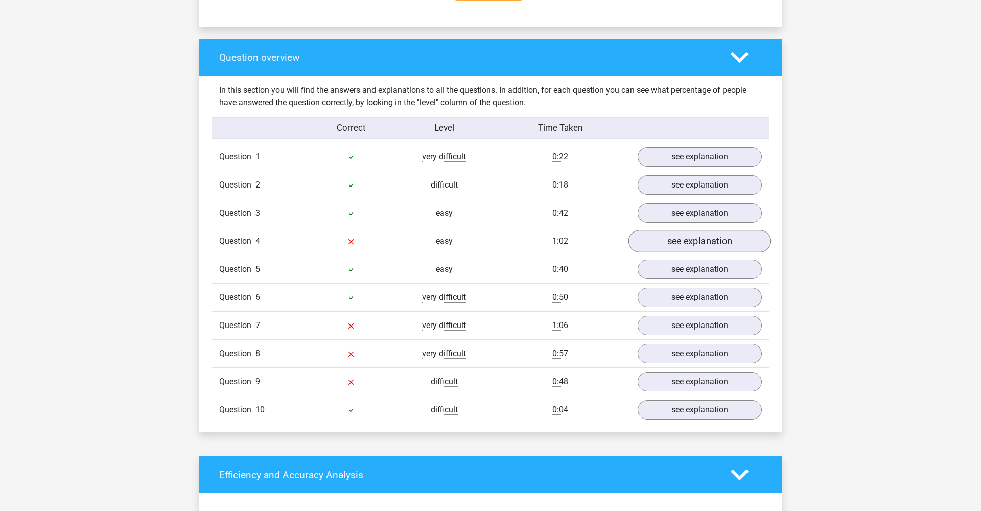
click at [684, 234] on link "see explanation" at bounding box center [699, 241] width 143 height 22
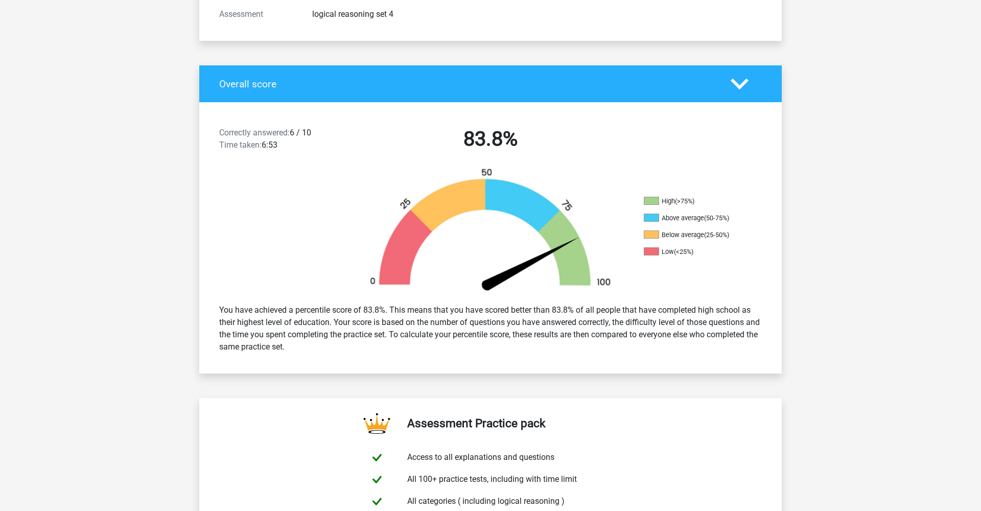
scroll to position [157, 0]
